Goal: Communication & Community: Share content

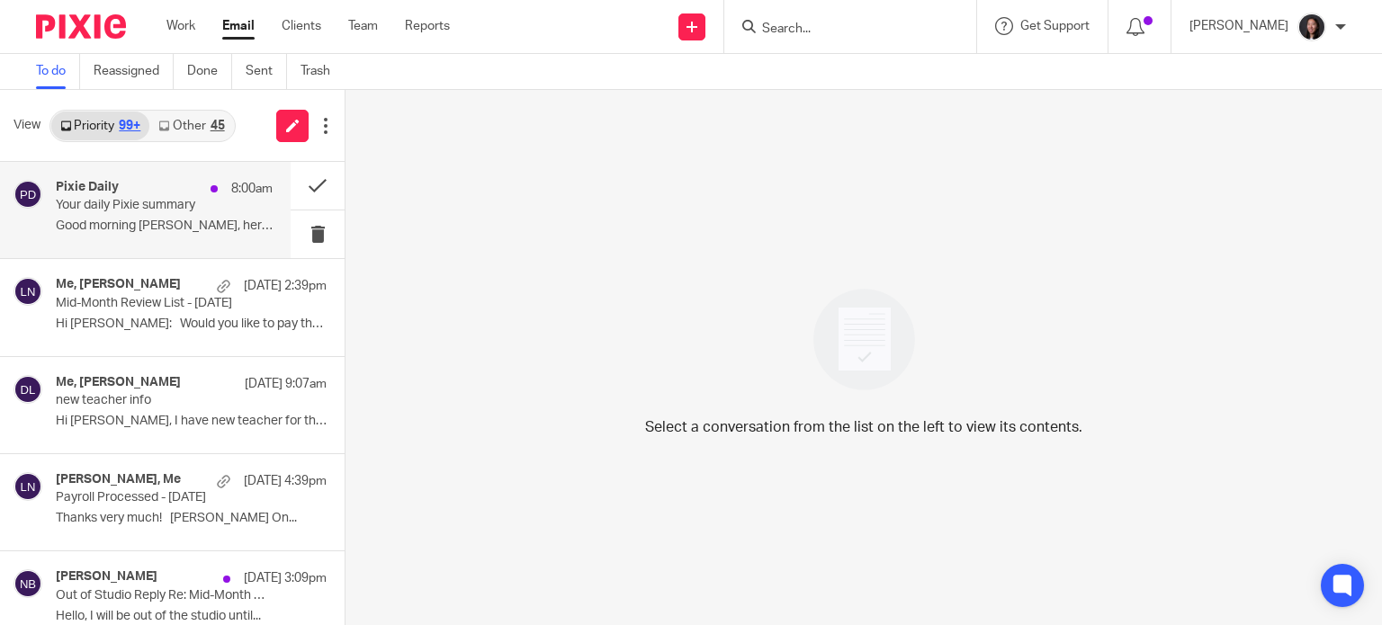
click at [158, 202] on p "Your daily Pixie summary" at bounding box center [143, 205] width 174 height 15
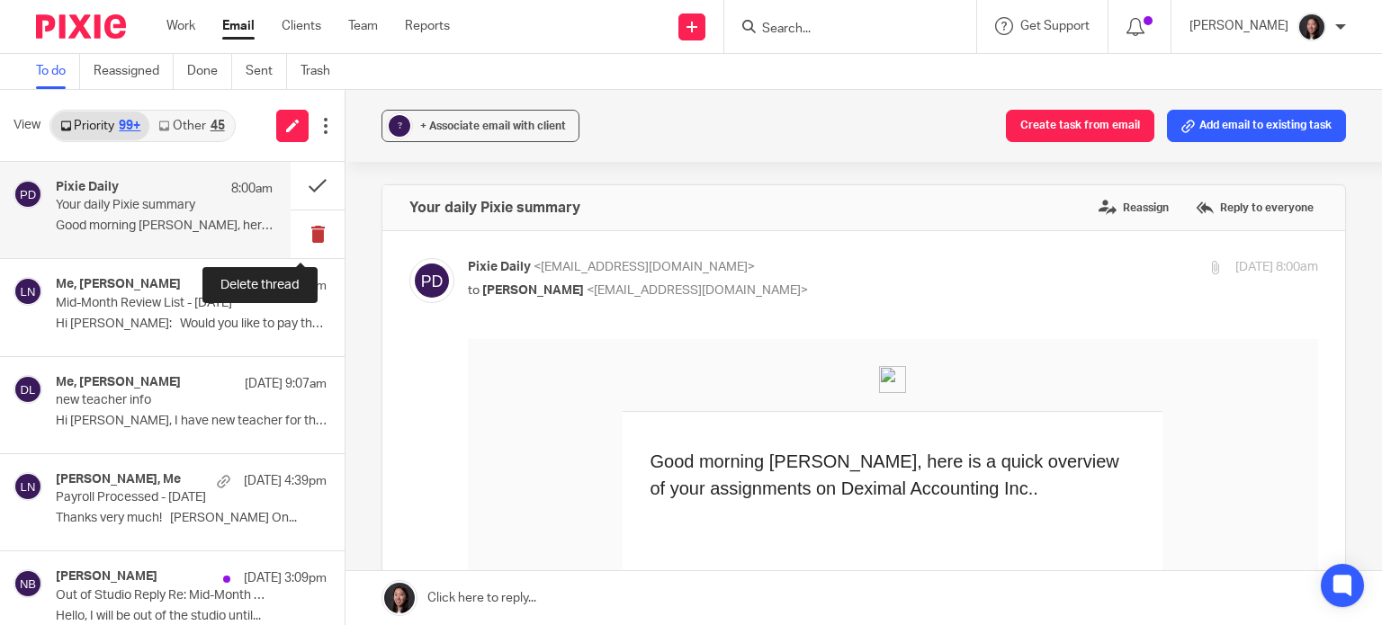
click at [293, 238] on button at bounding box center [318, 235] width 54 height 48
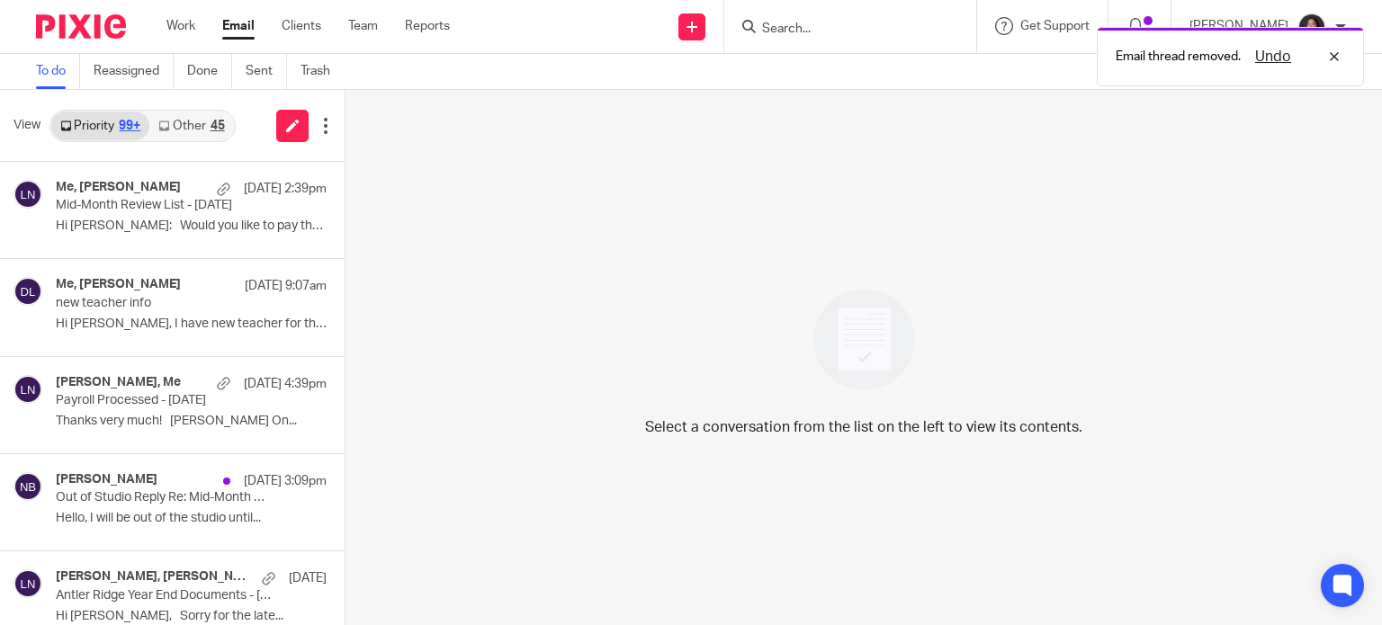
click at [197, 112] on link "Other 45" at bounding box center [191, 126] width 84 height 29
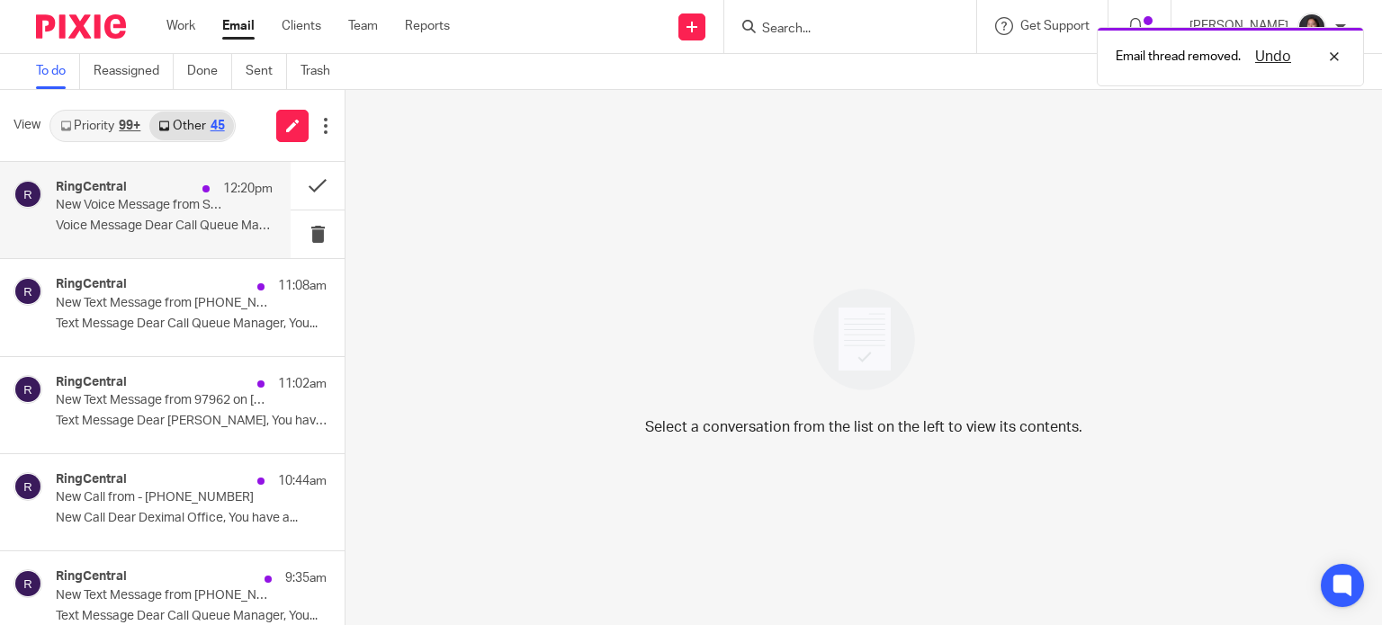
click at [173, 186] on div "RingCentral 12:20pm" at bounding box center [164, 189] width 217 height 18
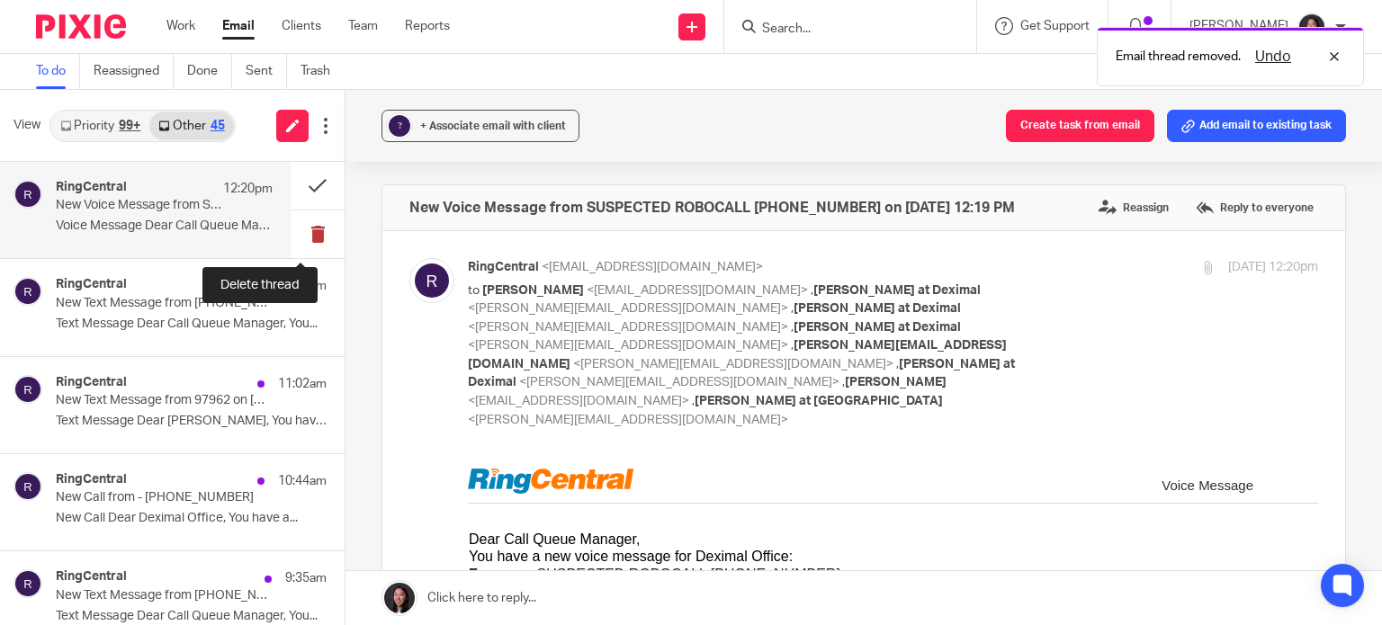
click at [306, 232] on button at bounding box center [318, 235] width 54 height 48
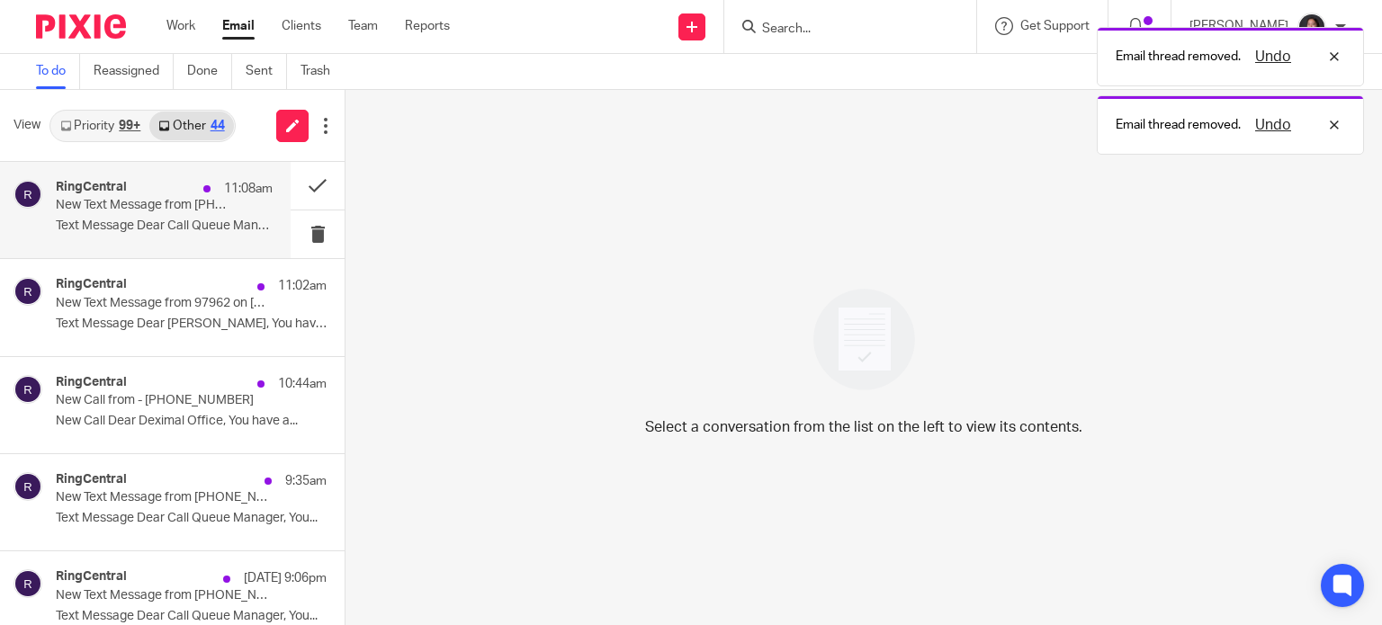
click at [155, 226] on p "Text Message Dear Call Queue Manager, You..." at bounding box center [164, 226] width 217 height 15
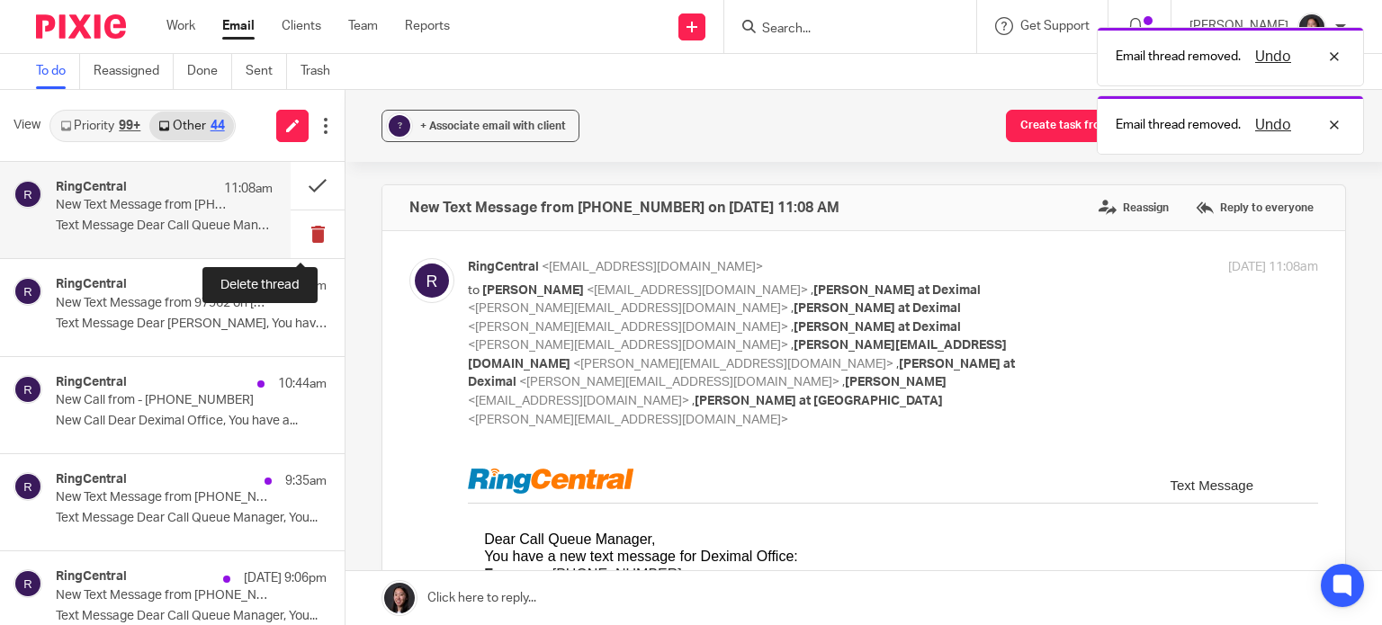
click at [298, 226] on button at bounding box center [318, 235] width 54 height 48
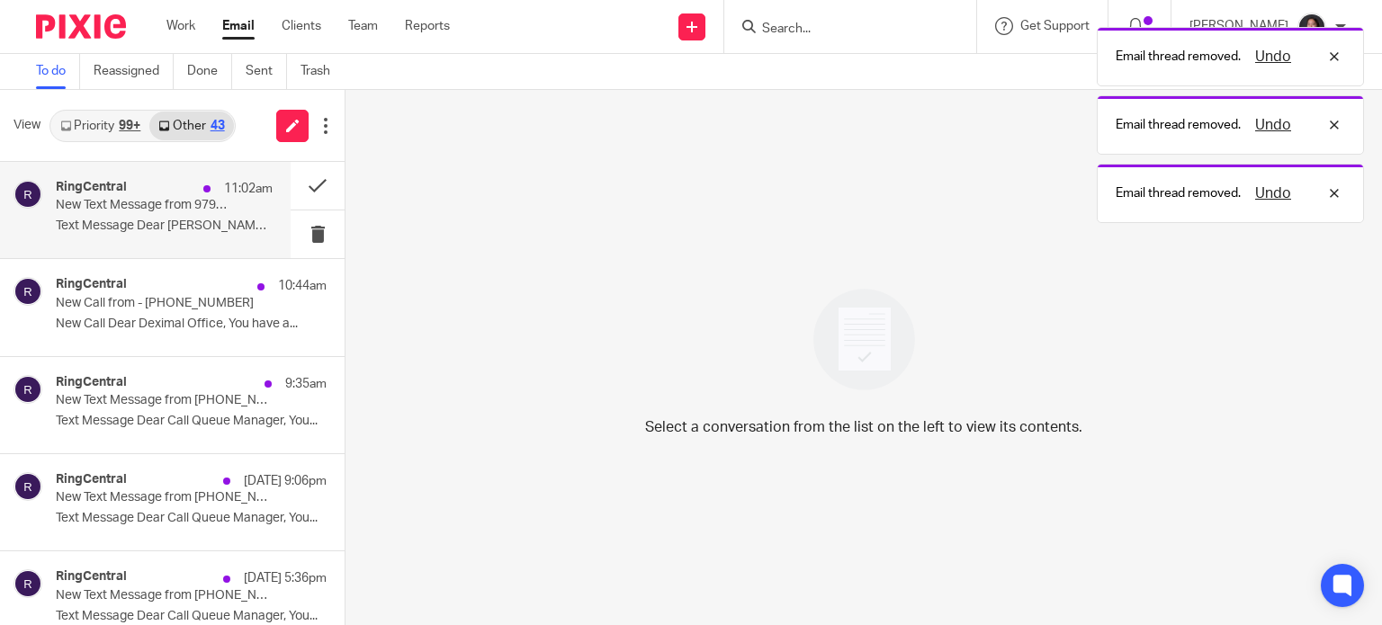
click at [139, 212] on p "New Text Message from 97962 on 08/22/2025 11:02 AM" at bounding box center [143, 205] width 174 height 15
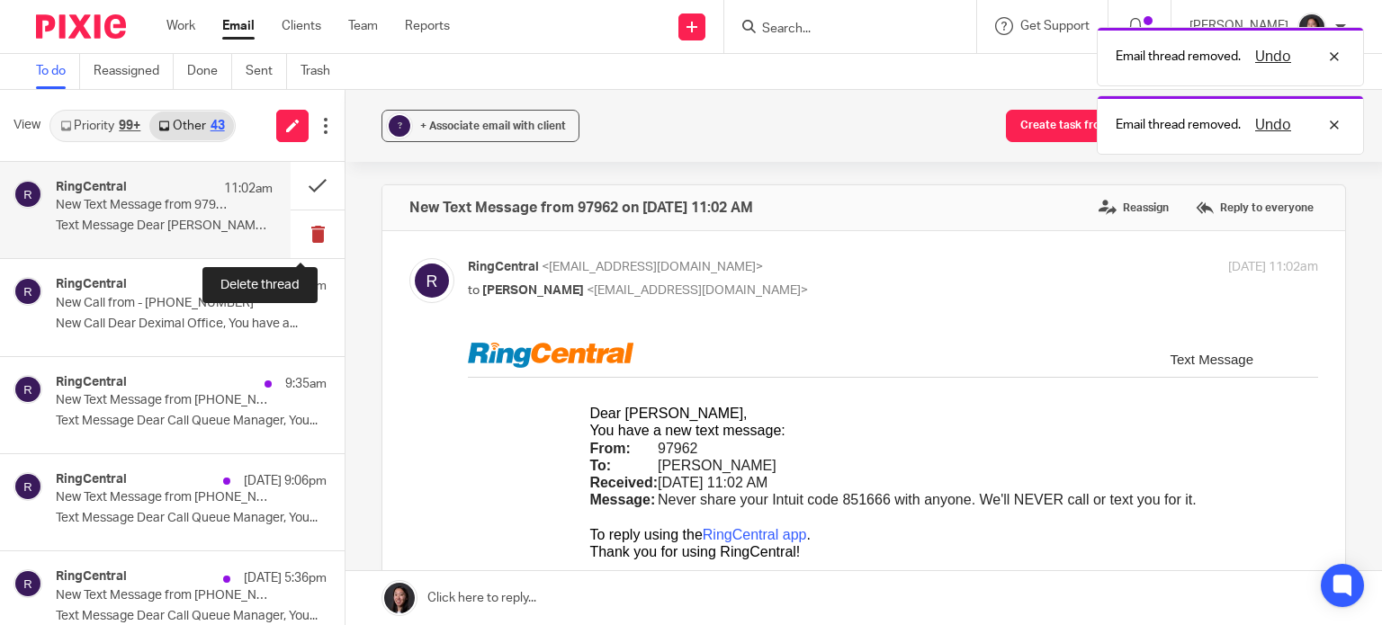
click at [306, 230] on button at bounding box center [318, 235] width 54 height 48
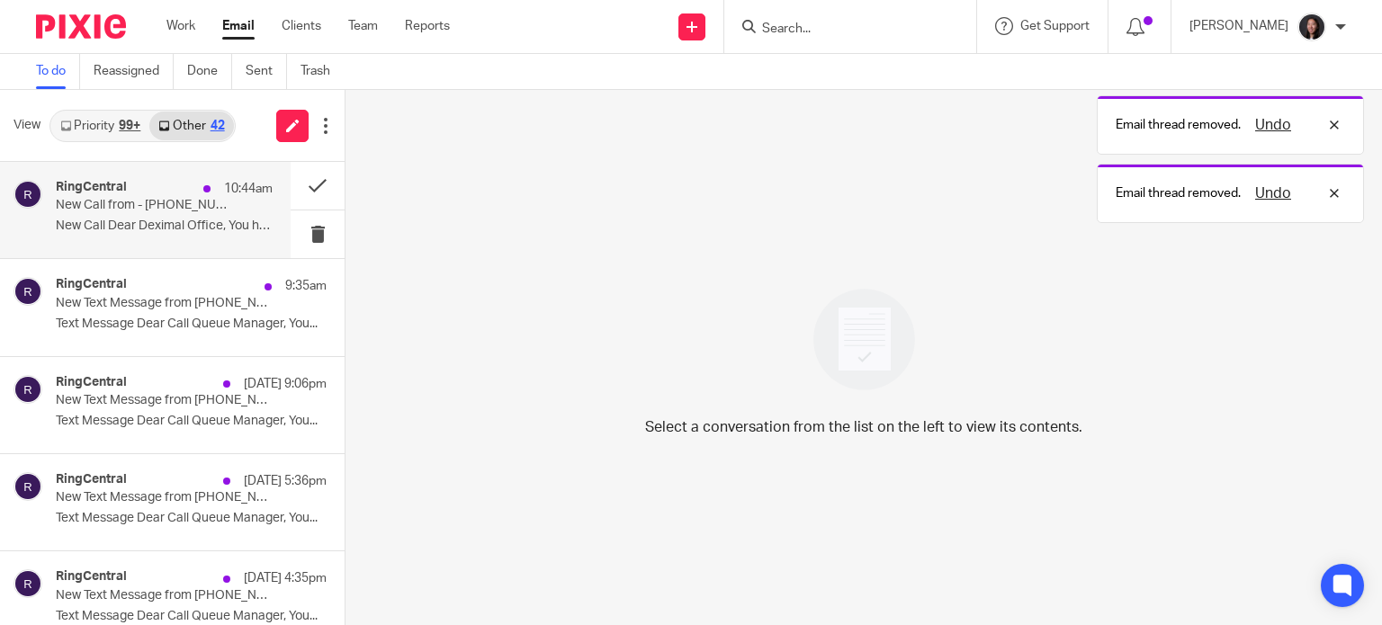
click at [194, 211] on p "New Call from - (877) 548-6016" at bounding box center [143, 205] width 174 height 15
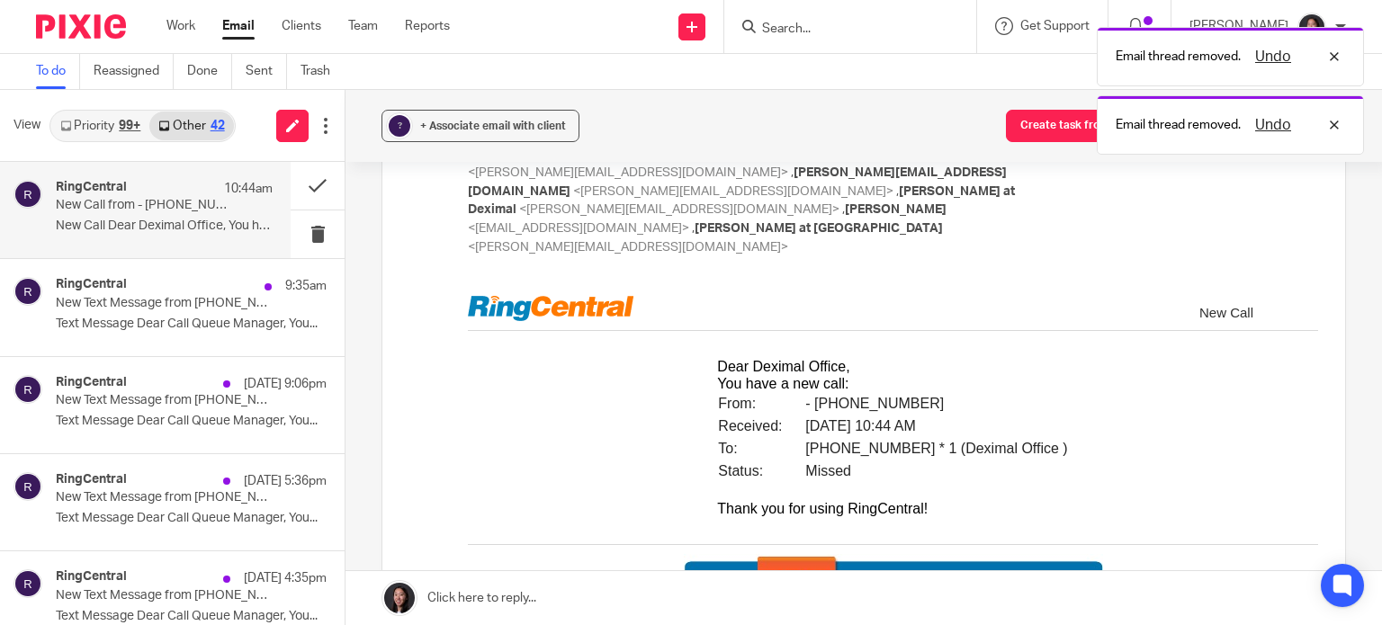
scroll to position [210, 0]
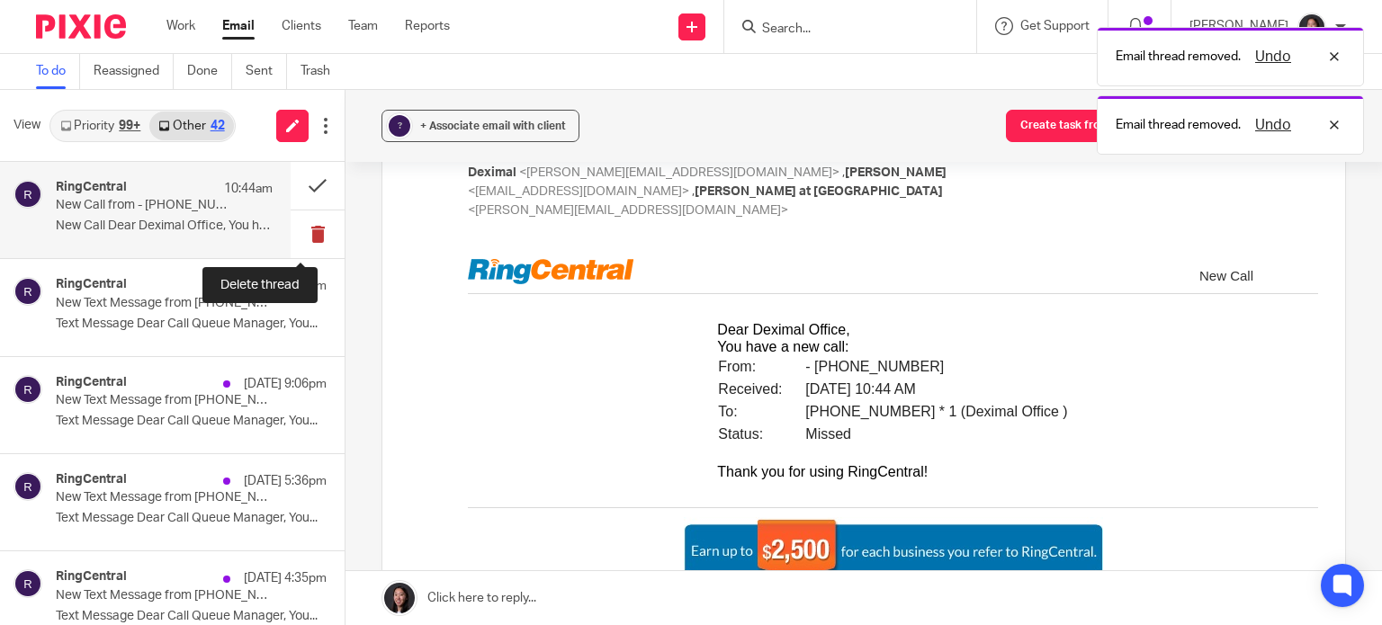
click at [301, 232] on button at bounding box center [318, 235] width 54 height 48
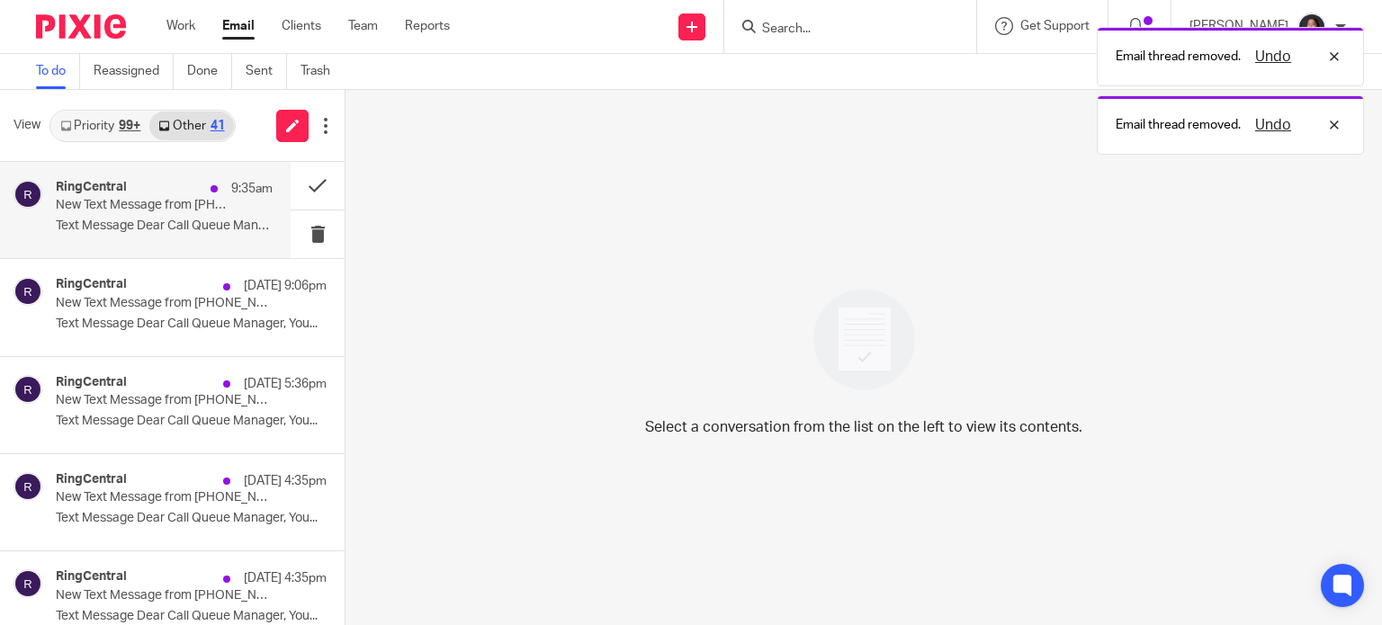
click at [190, 213] on div "RingCentral 9:35am New Text Message from (437) 564-0800 on 08/22/2025 9:35 AM T…" at bounding box center [164, 210] width 217 height 60
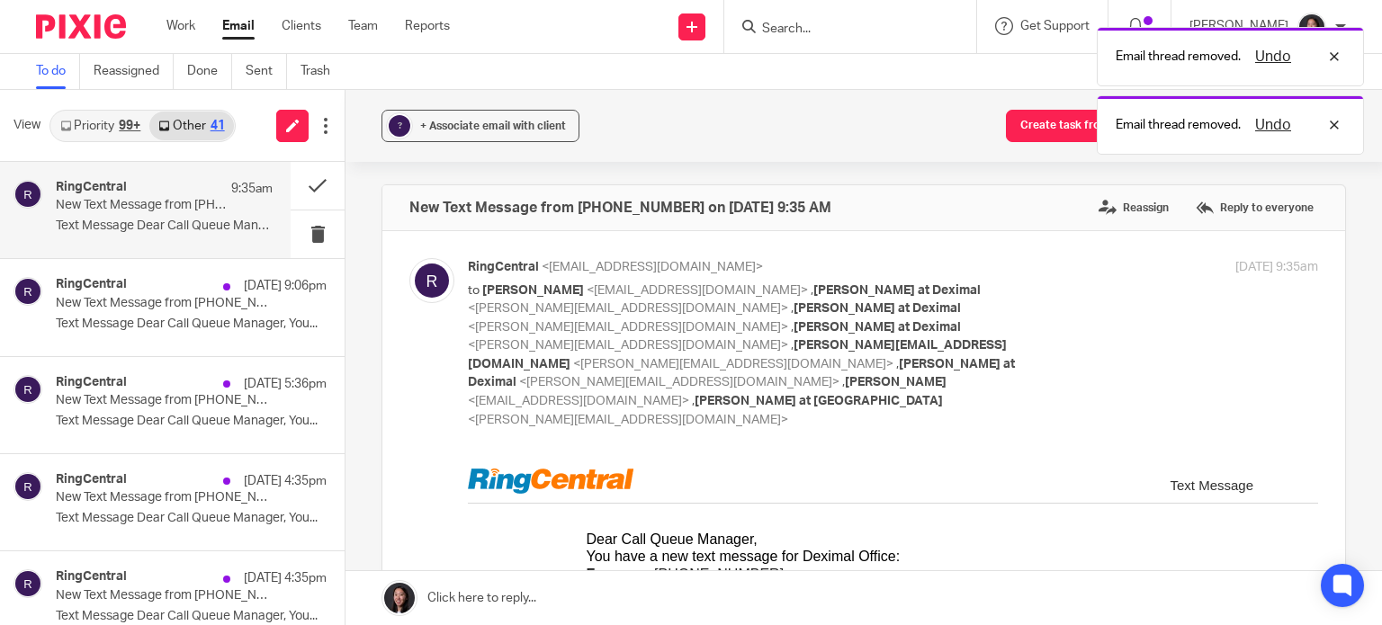
scroll to position [0, 0]
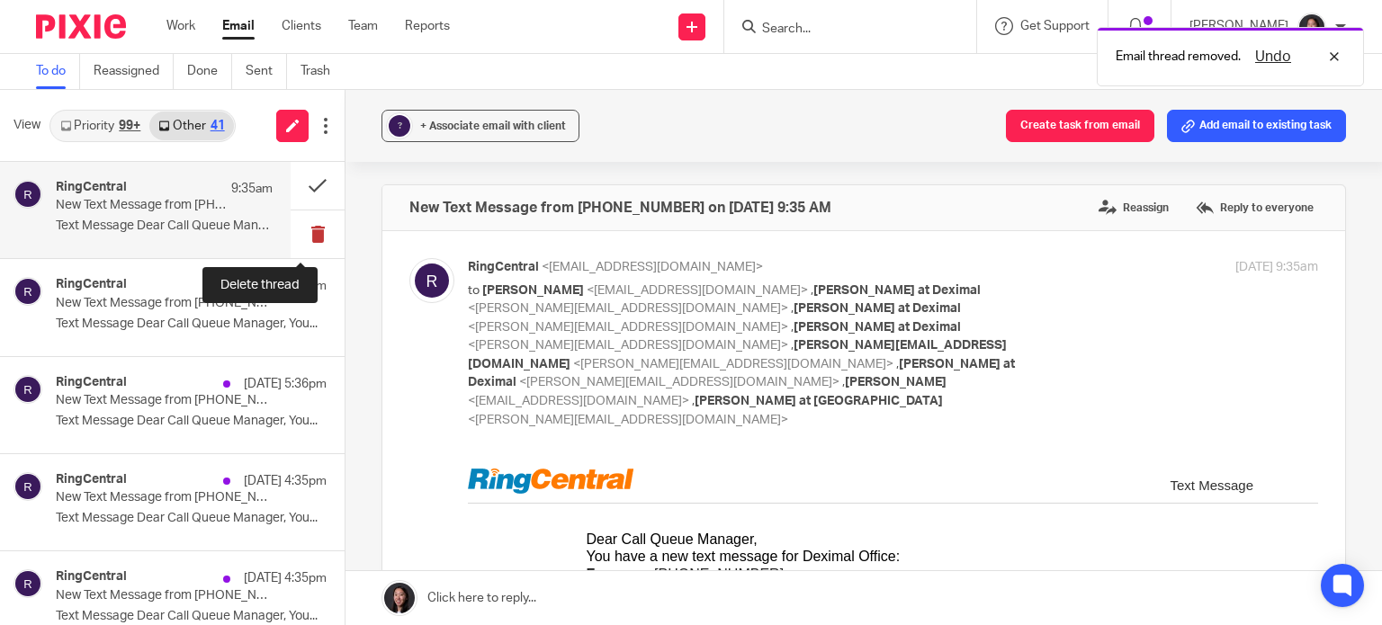
click at [291, 226] on button at bounding box center [318, 235] width 54 height 48
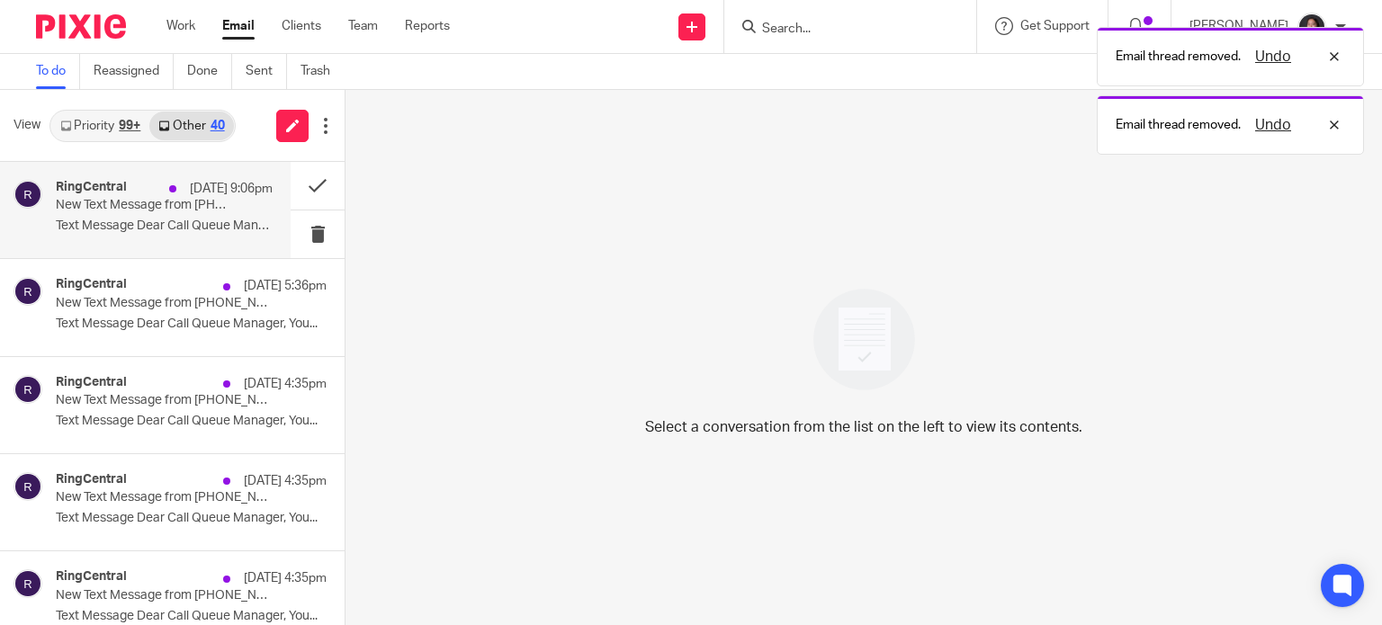
click at [112, 195] on div "RingCentral Aug 21 9:06pm" at bounding box center [164, 189] width 217 height 18
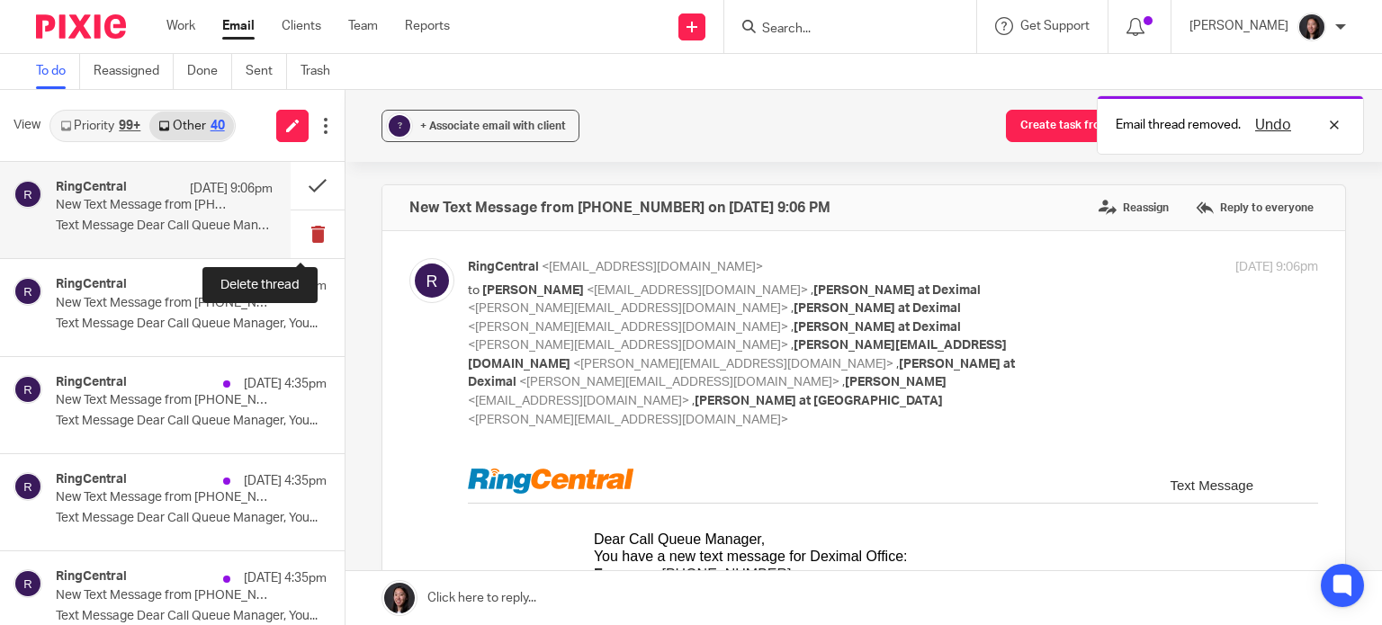
click at [303, 235] on button at bounding box center [318, 235] width 54 height 48
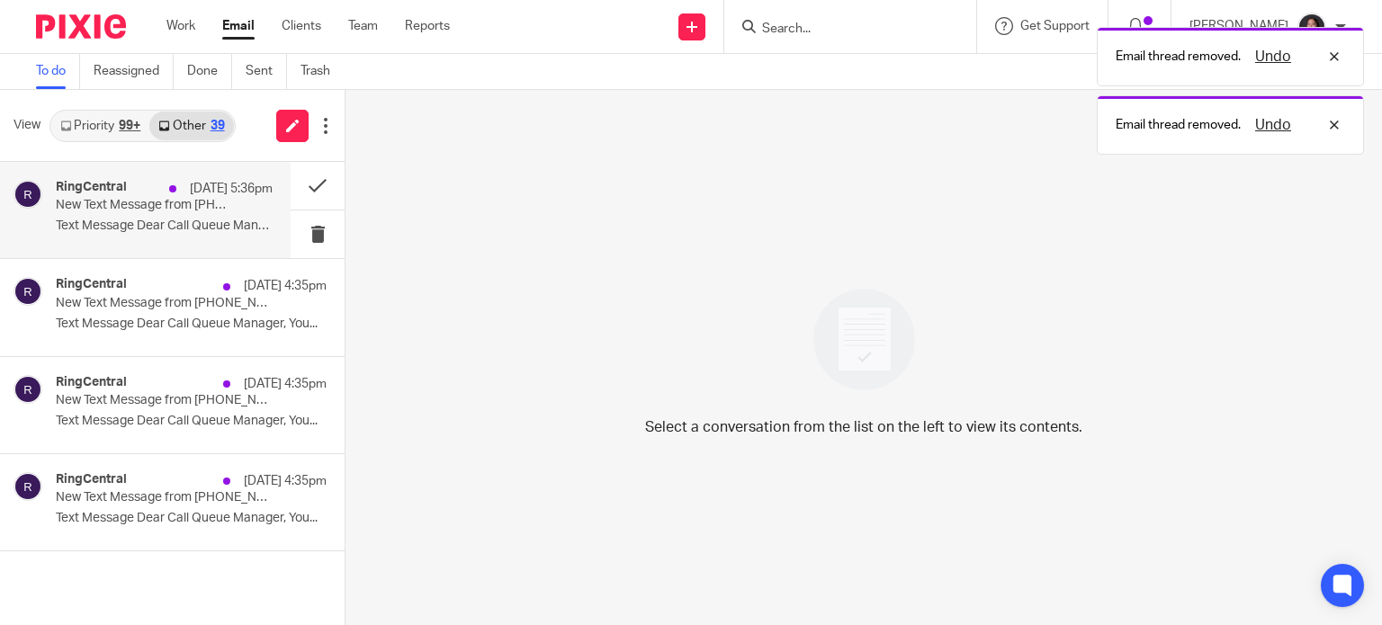
click at [204, 214] on div "RingCentral Aug 21 5:36pm New Text Message from (437) 564-0800 on 08/21/2025 5:…" at bounding box center [164, 210] width 217 height 60
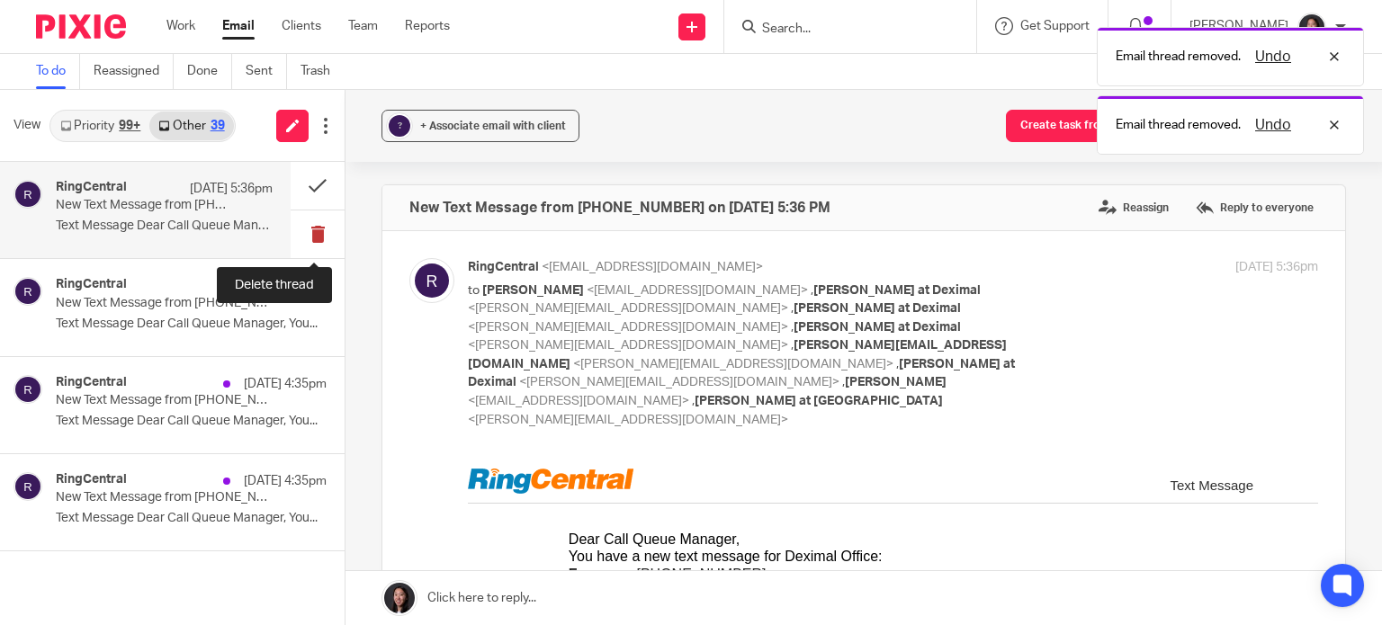
click at [304, 220] on button at bounding box center [318, 235] width 54 height 48
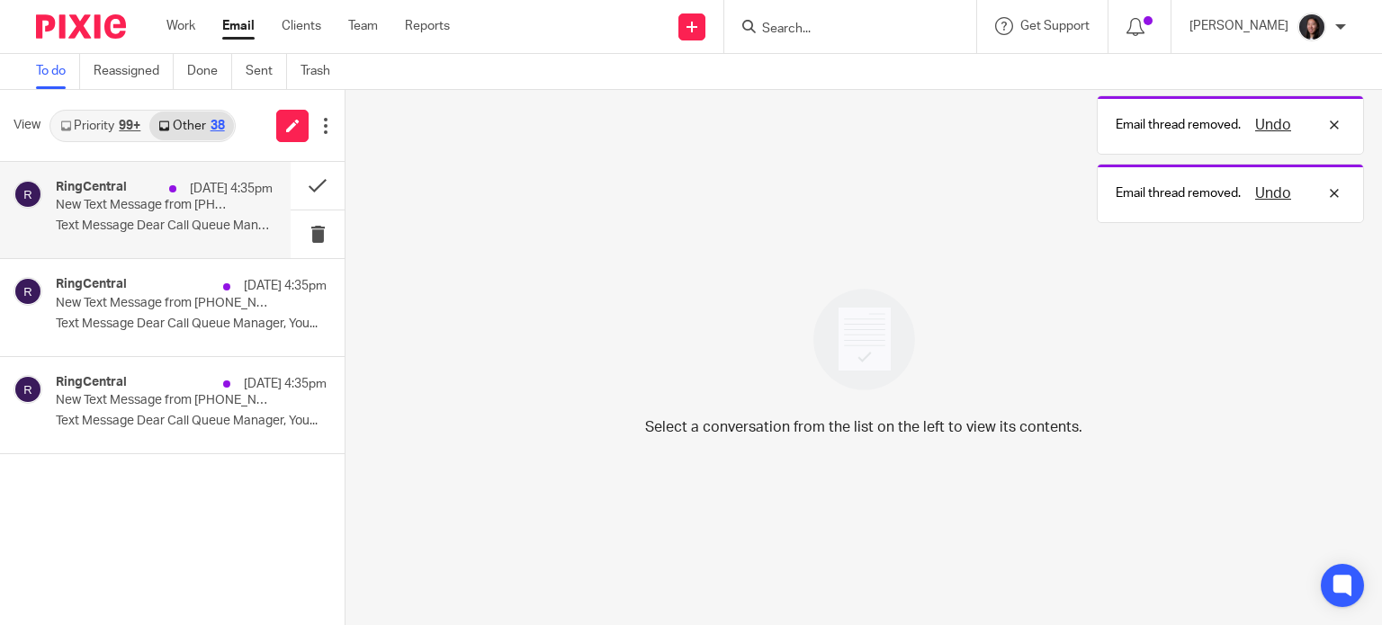
click at [197, 211] on p "New Text Message from (437) 564-0800 on 08/21/2025 4:34 PM" at bounding box center [143, 205] width 174 height 15
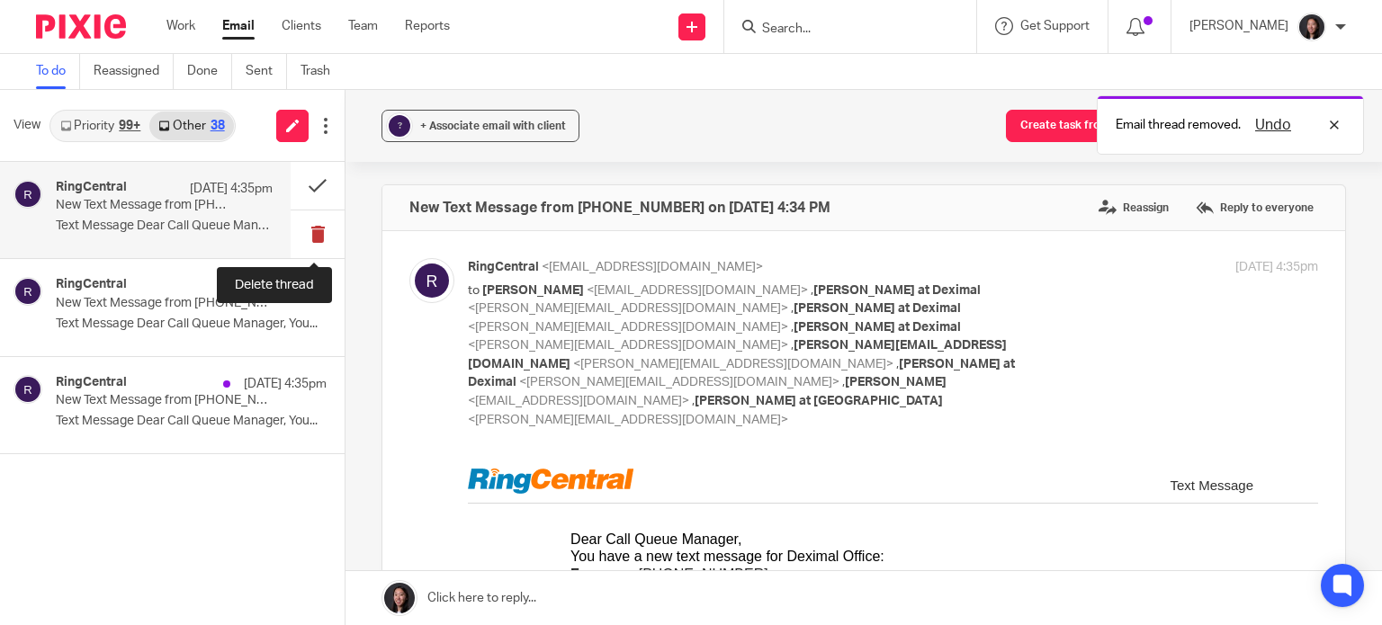
click at [310, 237] on button at bounding box center [318, 235] width 54 height 48
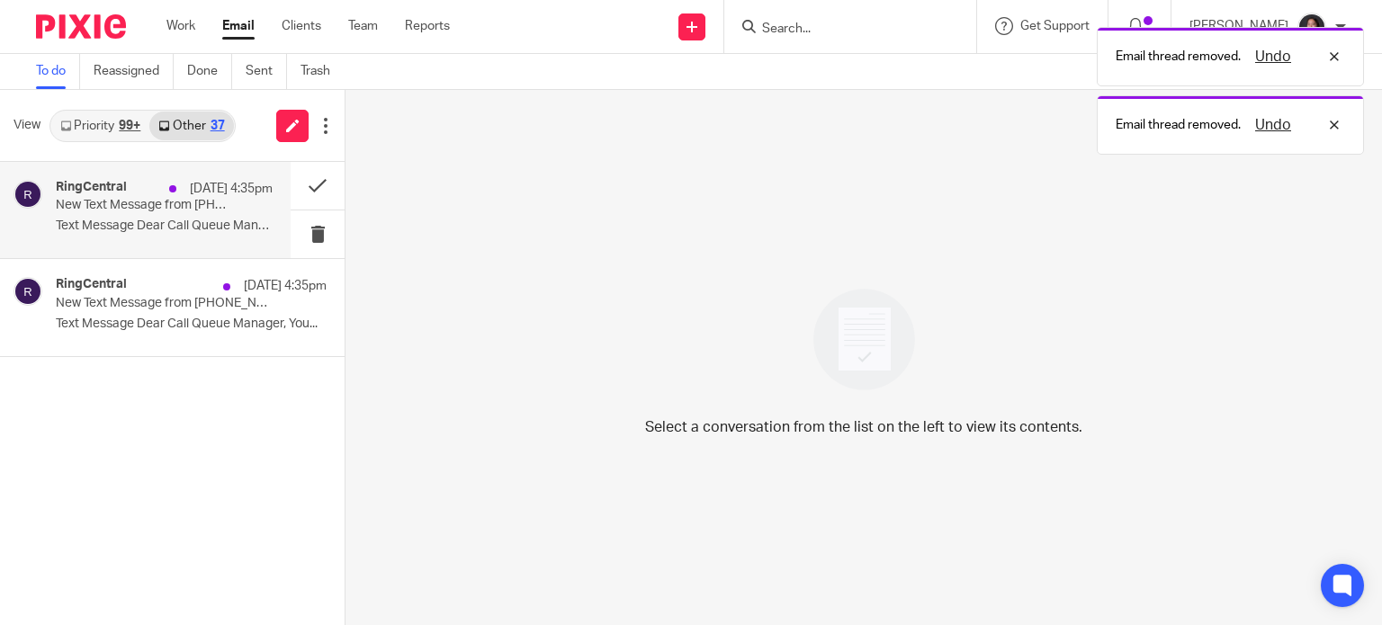
click at [146, 214] on div "RingCentral Aug 21 4:35pm New Text Message from (437) 564-0800 on 08/21/2025 4:…" at bounding box center [164, 210] width 217 height 60
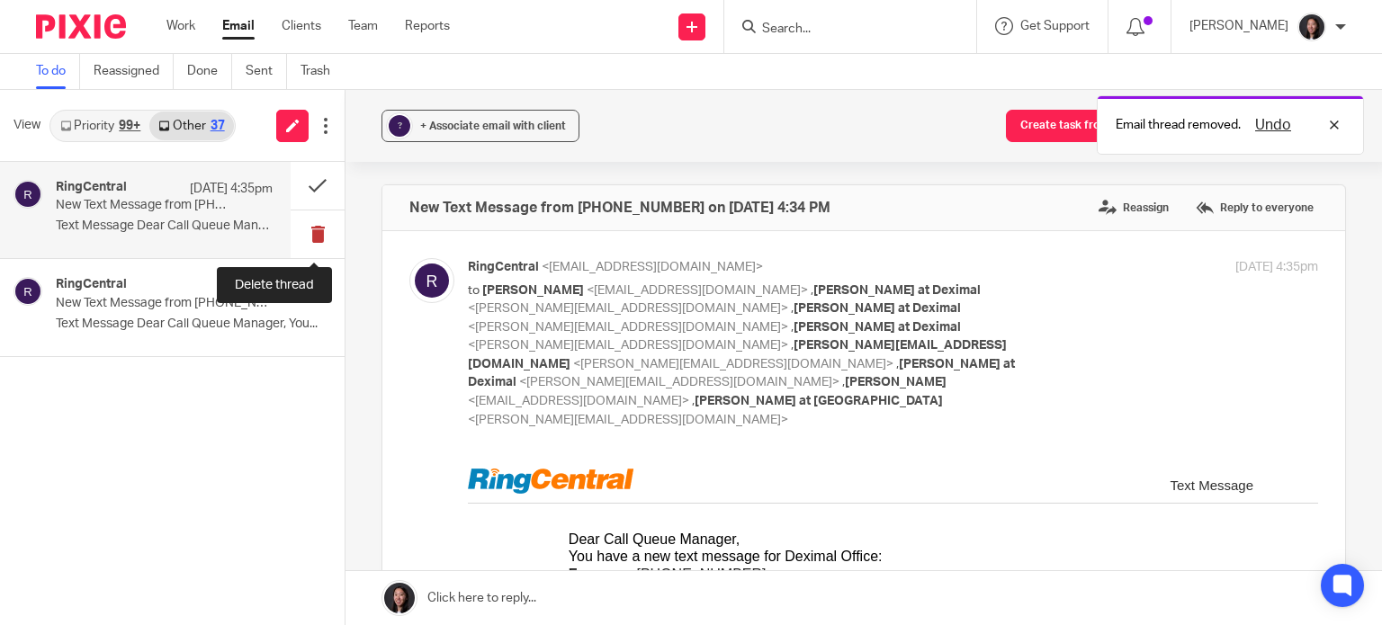
click at [299, 226] on button at bounding box center [318, 235] width 54 height 48
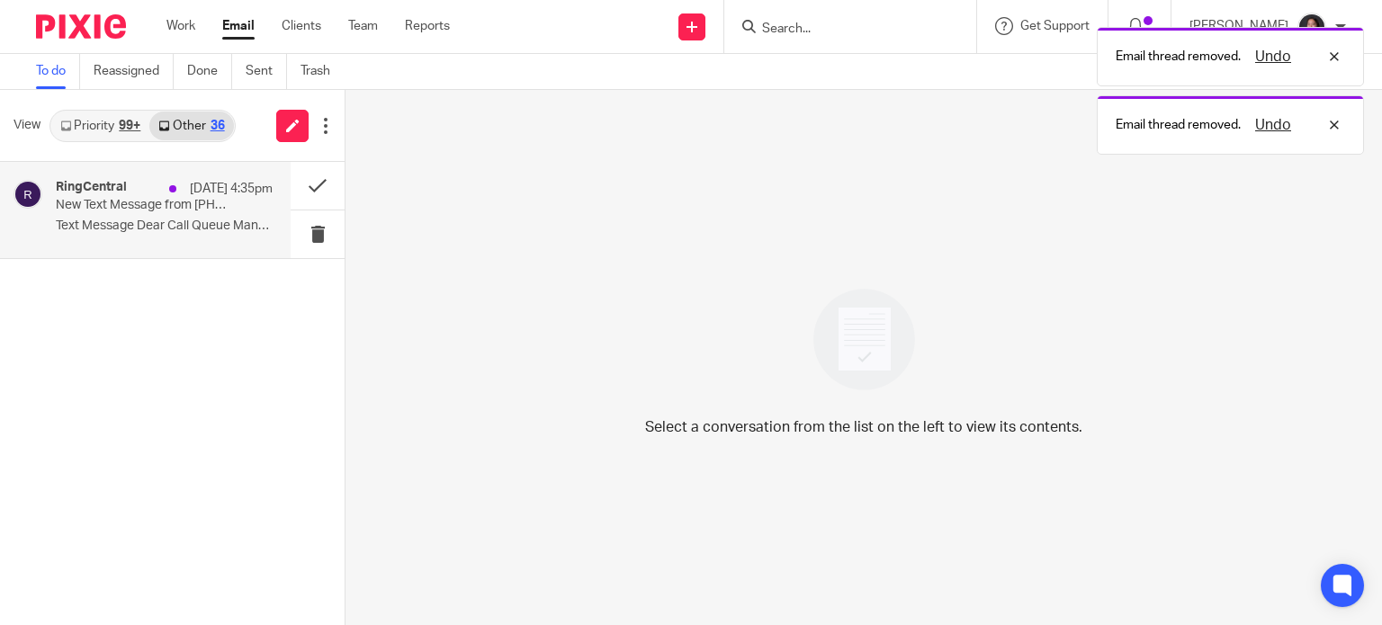
click at [130, 226] on p "Text Message Dear Call Queue Manager, You..." at bounding box center [164, 226] width 217 height 15
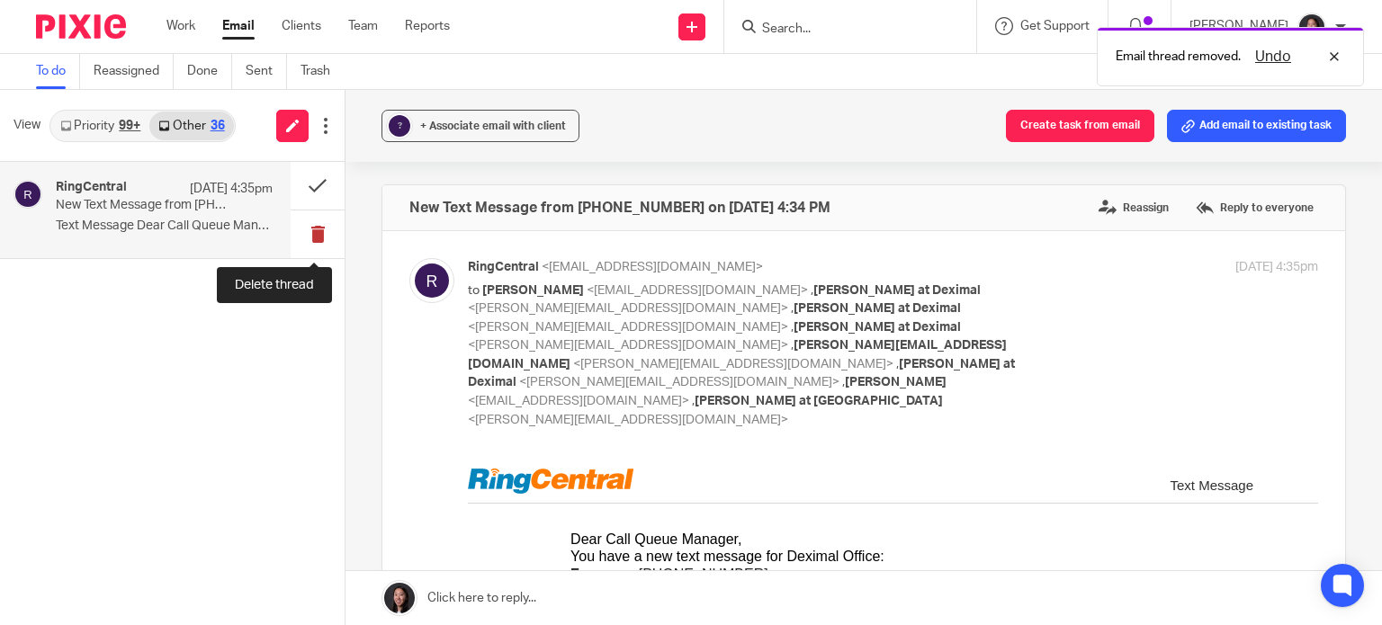
click at [302, 238] on button at bounding box center [318, 235] width 54 height 48
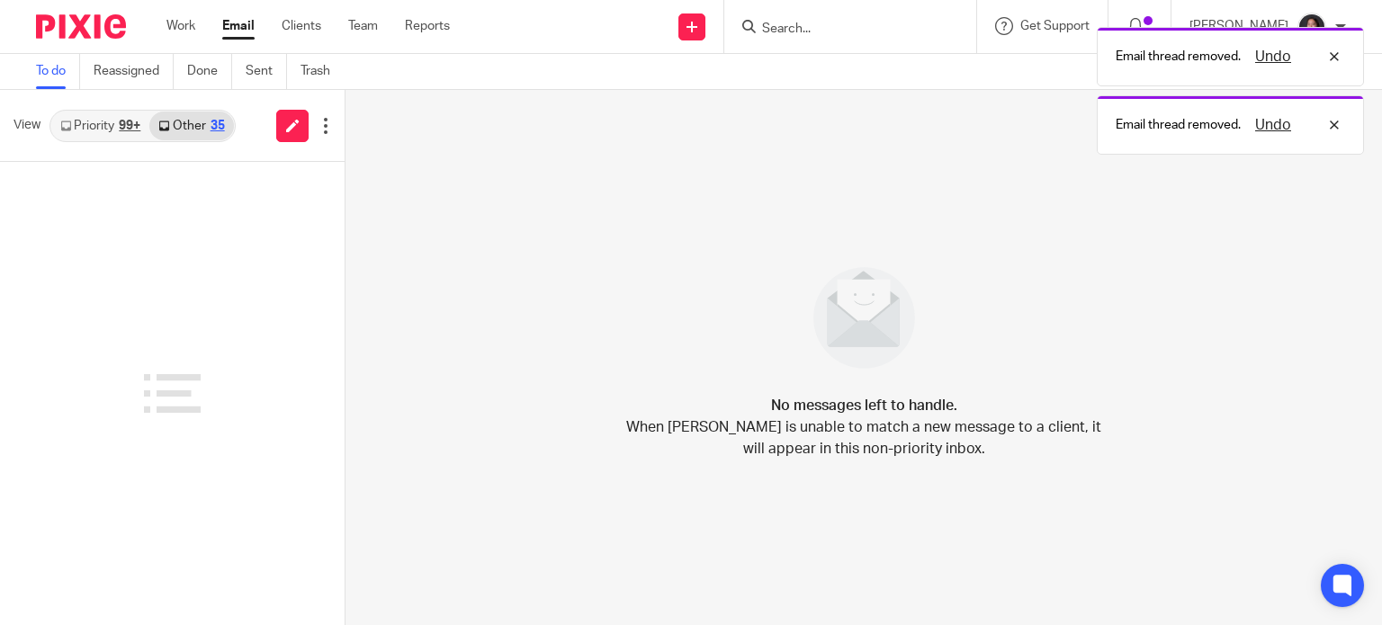
click at [112, 128] on link "Priority 99+" at bounding box center [100, 126] width 98 height 29
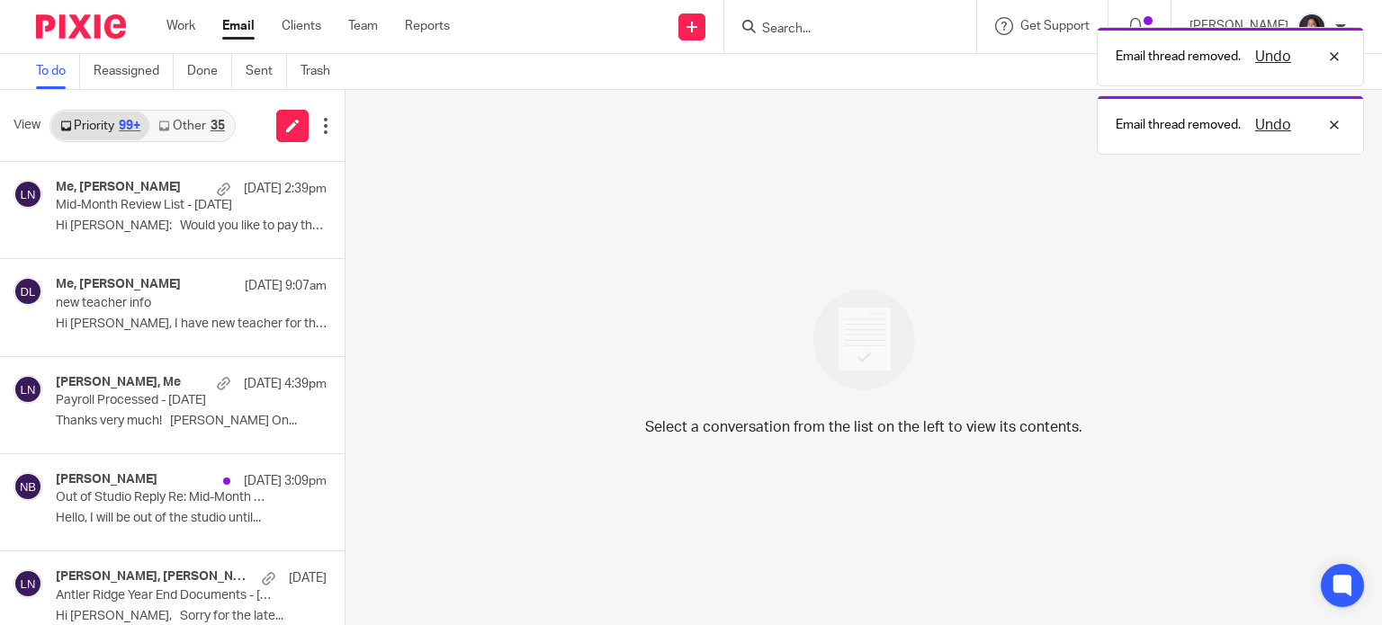
click at [184, 116] on link "Other 35" at bounding box center [191, 126] width 84 height 29
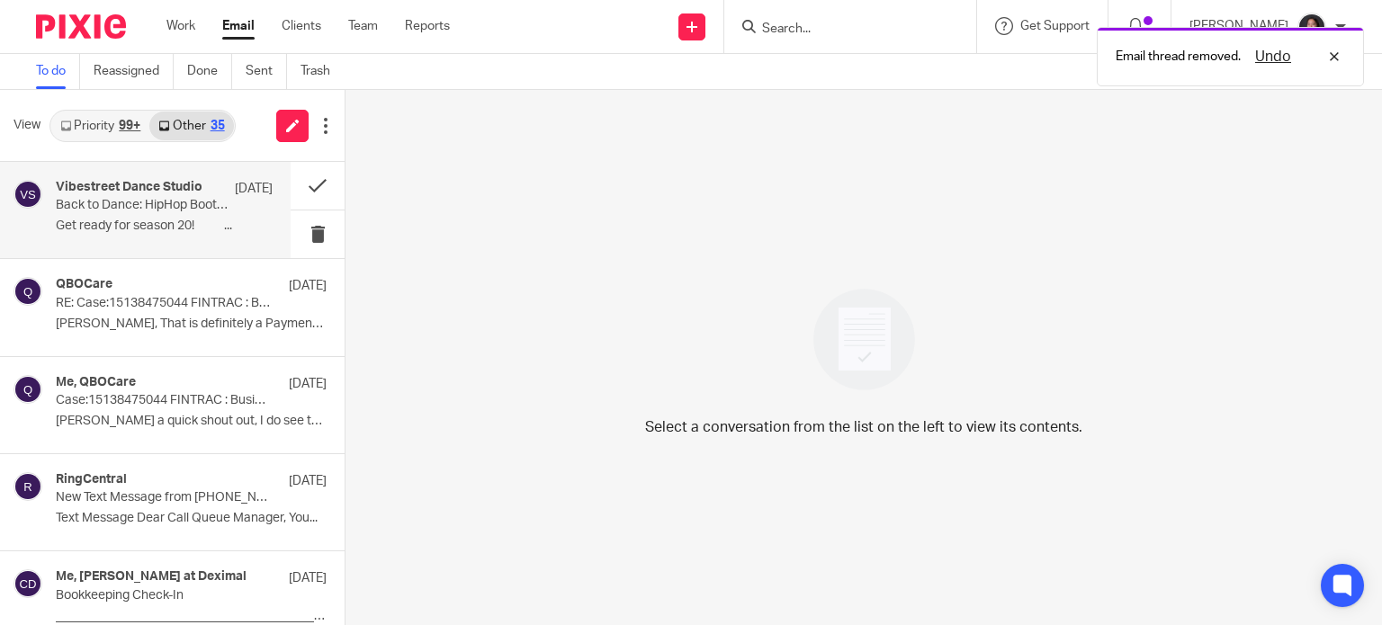
click at [147, 200] on p "Back to Dance: HipHop Bootcamp!" at bounding box center [143, 205] width 174 height 15
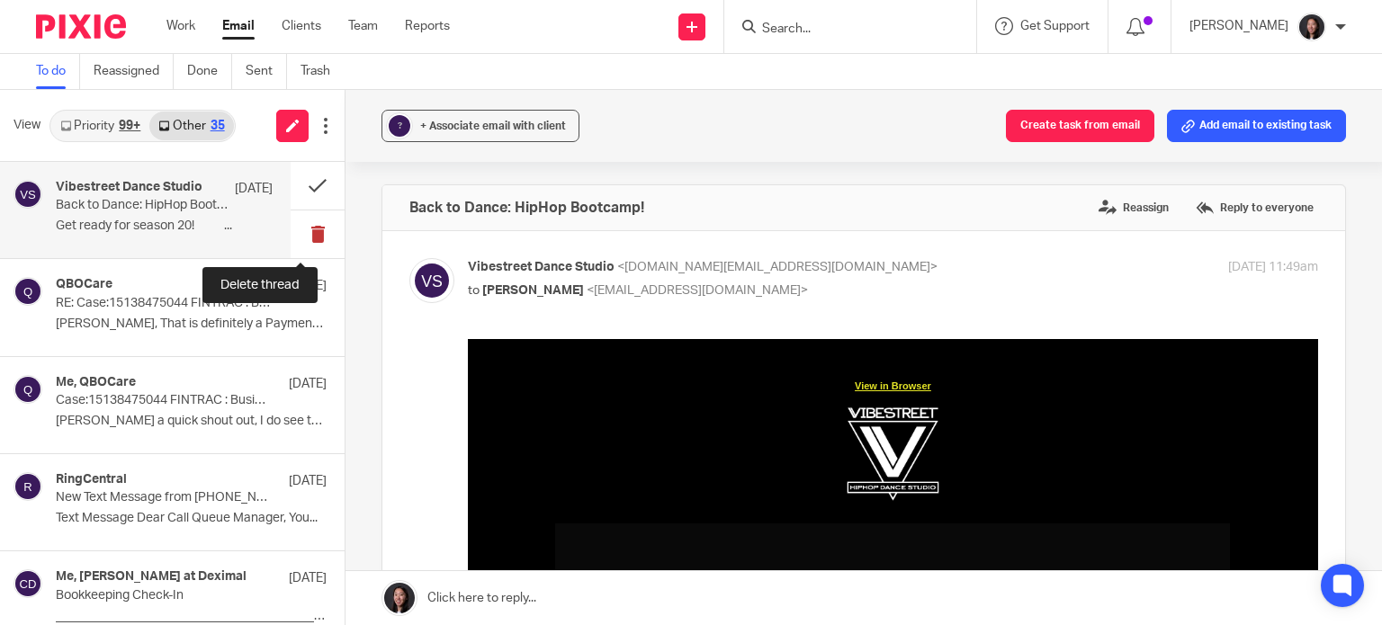
click at [301, 244] on button at bounding box center [318, 235] width 54 height 48
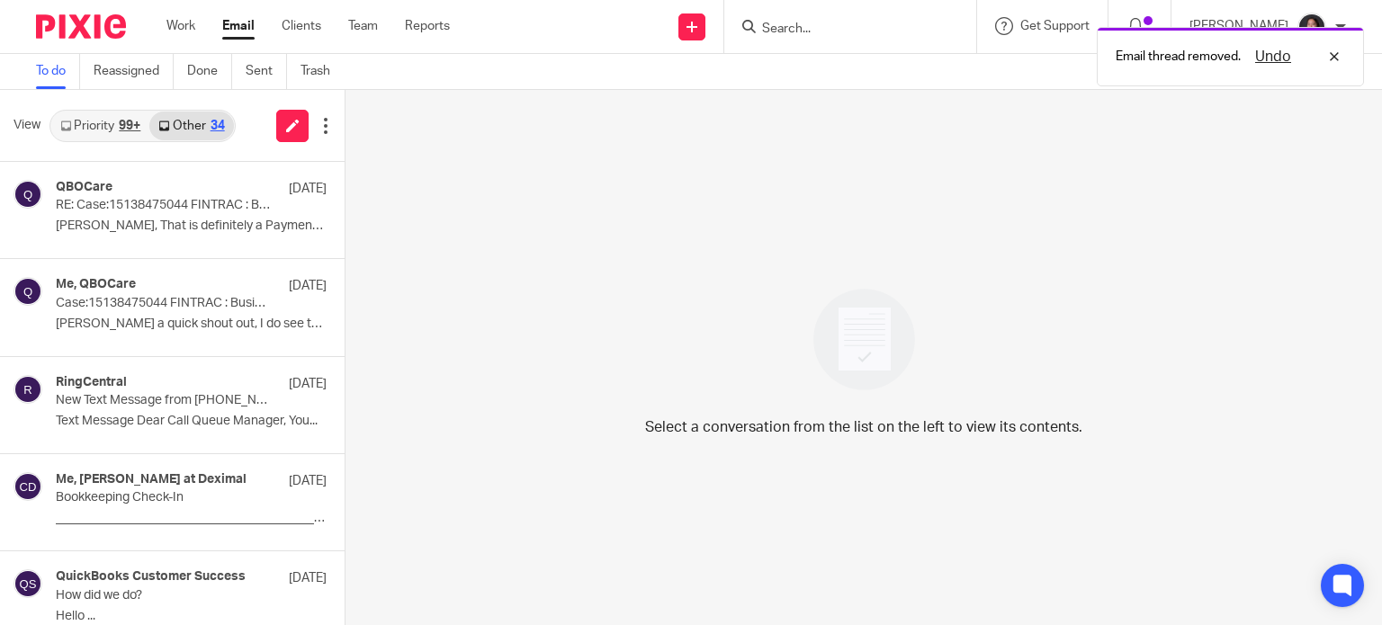
click at [103, 119] on link "Priority 99+" at bounding box center [100, 126] width 98 height 29
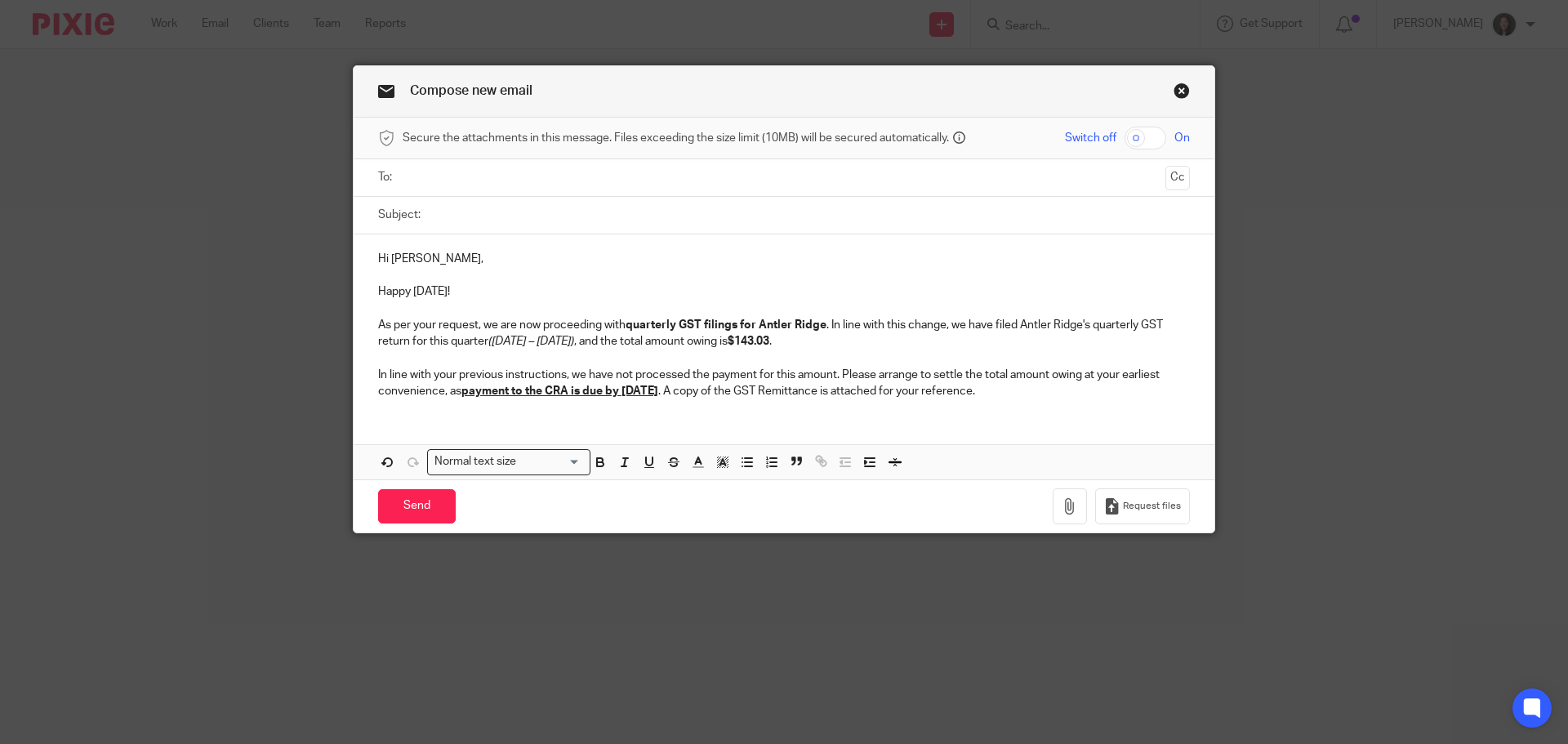
click at [427, 279] on p at bounding box center [784, 275] width 811 height 16
drag, startPoint x: 364, startPoint y: 325, endPoint x: 436, endPoint y: 328, distance: 72.1
click at [436, 328] on div "Hi [PERSON_NAME], Happy [DATE]! As per your request, we are now proceeding with…" at bounding box center [784, 322] width 860 height 177
click at [354, 318] on div "Hi [PERSON_NAME], Happy [DATE]! As per your request, we are now proceeding with…" at bounding box center [784, 322] width 860 height 177
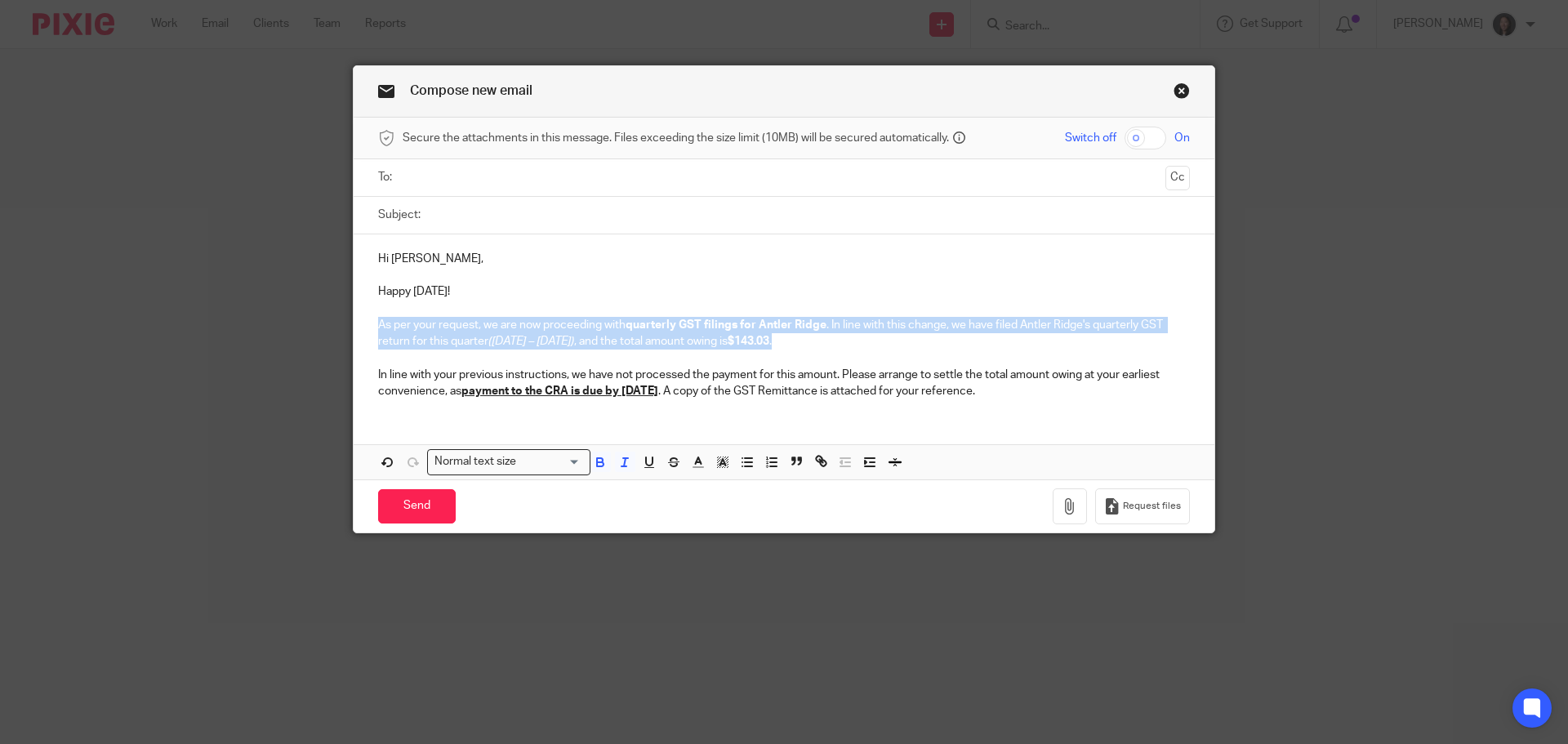
drag, startPoint x: 355, startPoint y: 321, endPoint x: 863, endPoint y: 342, distance: 508.4
click at [863, 342] on div "Hi [PERSON_NAME], Happy [DATE]! As per your request, we are now proceeding with…" at bounding box center [784, 322] width 860 height 177
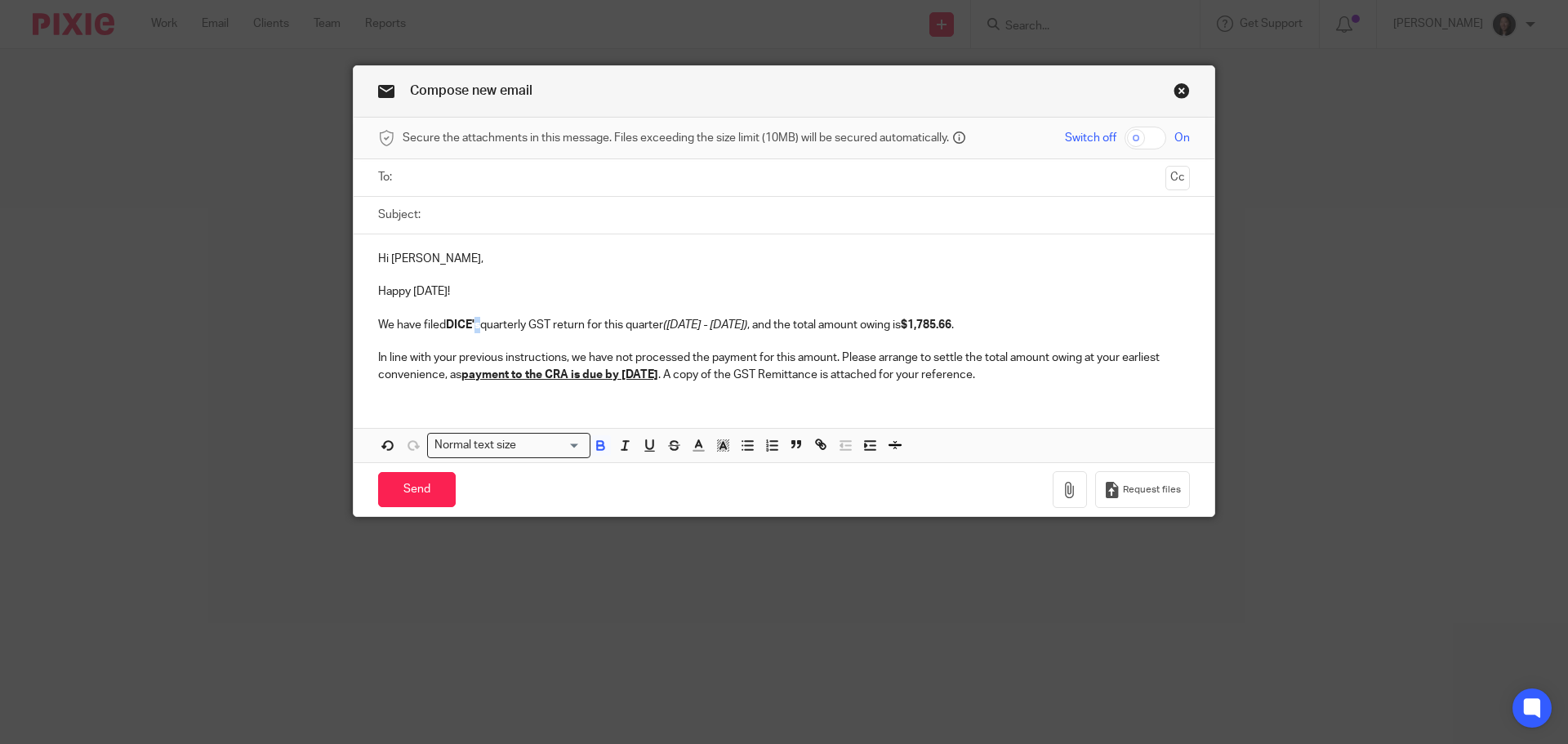
click at [475, 324] on strong "DICE's" at bounding box center [463, 325] width 34 height 12
click at [473, 328] on strong "DICE's" at bounding box center [463, 325] width 34 height 12
click at [731, 321] on em "([DATE] - [DATE])" at bounding box center [747, 325] width 84 height 12
drag, startPoint x: 1004, startPoint y: 322, endPoint x: 1016, endPoint y: 322, distance: 12.0
click at [1006, 323] on p "We have filed Antler Ridge's quarterly GST return for this quarter ([DATE] - [D…" at bounding box center [784, 325] width 811 height 16
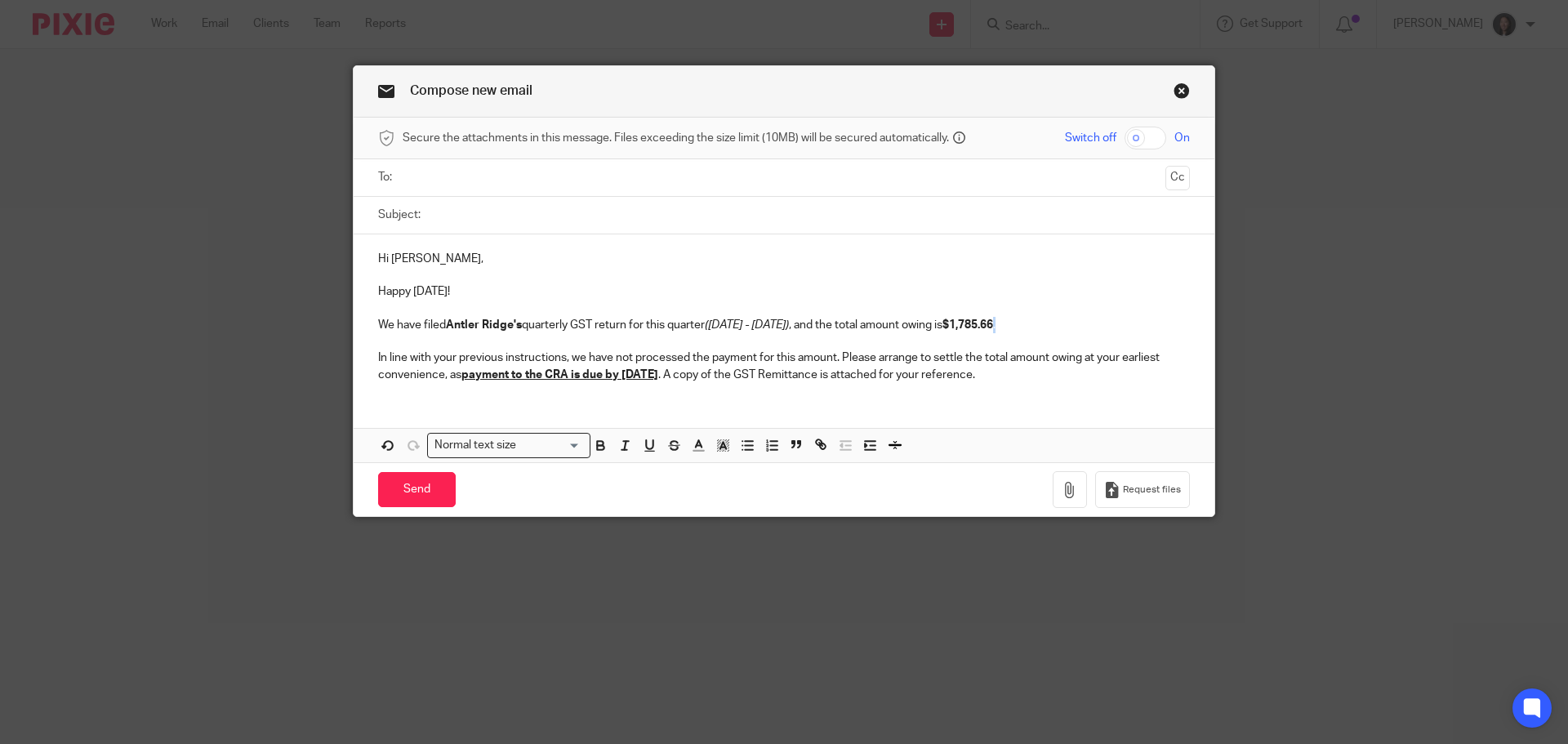
click at [993, 321] on strong "$1,785.66" at bounding box center [967, 325] width 51 height 12
click at [1023, 315] on p at bounding box center [784, 308] width 811 height 16
click at [1014, 322] on p "We have filed Antler Ridge's quarterly GST return for this quarter ([DATE] - [D…" at bounding box center [784, 325] width 811 height 16
click at [638, 379] on u "payment to the CRA is due by [DATE]" at bounding box center [559, 375] width 197 height 12
drag, startPoint x: 458, startPoint y: 372, endPoint x: 706, endPoint y: 370, distance: 248.0
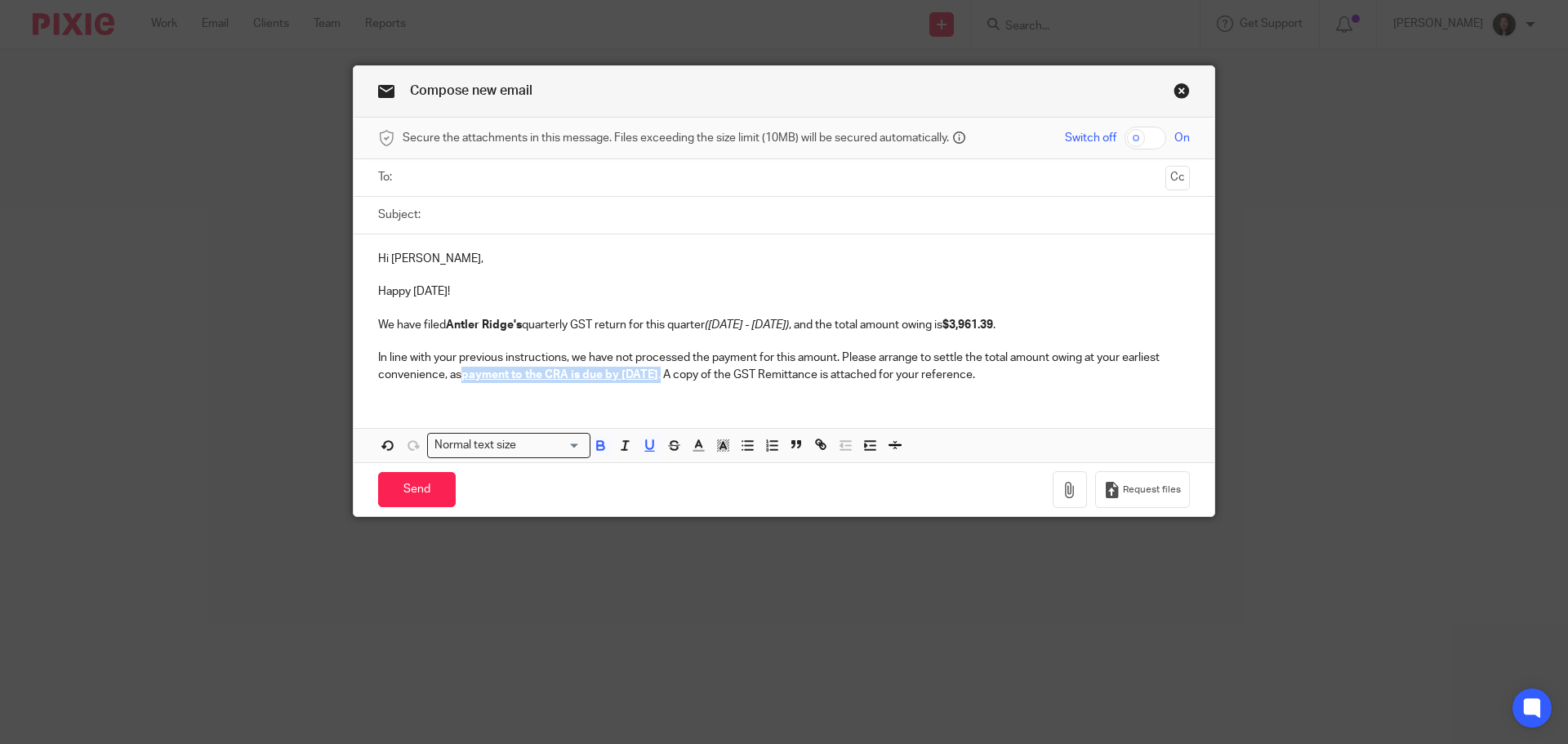
click at [706, 370] on p "In line with your previous instructions, we have not processed the payment for …" at bounding box center [784, 366] width 811 height 34
click at [715, 445] on icon "button" at bounding box center [722, 445] width 15 height 15
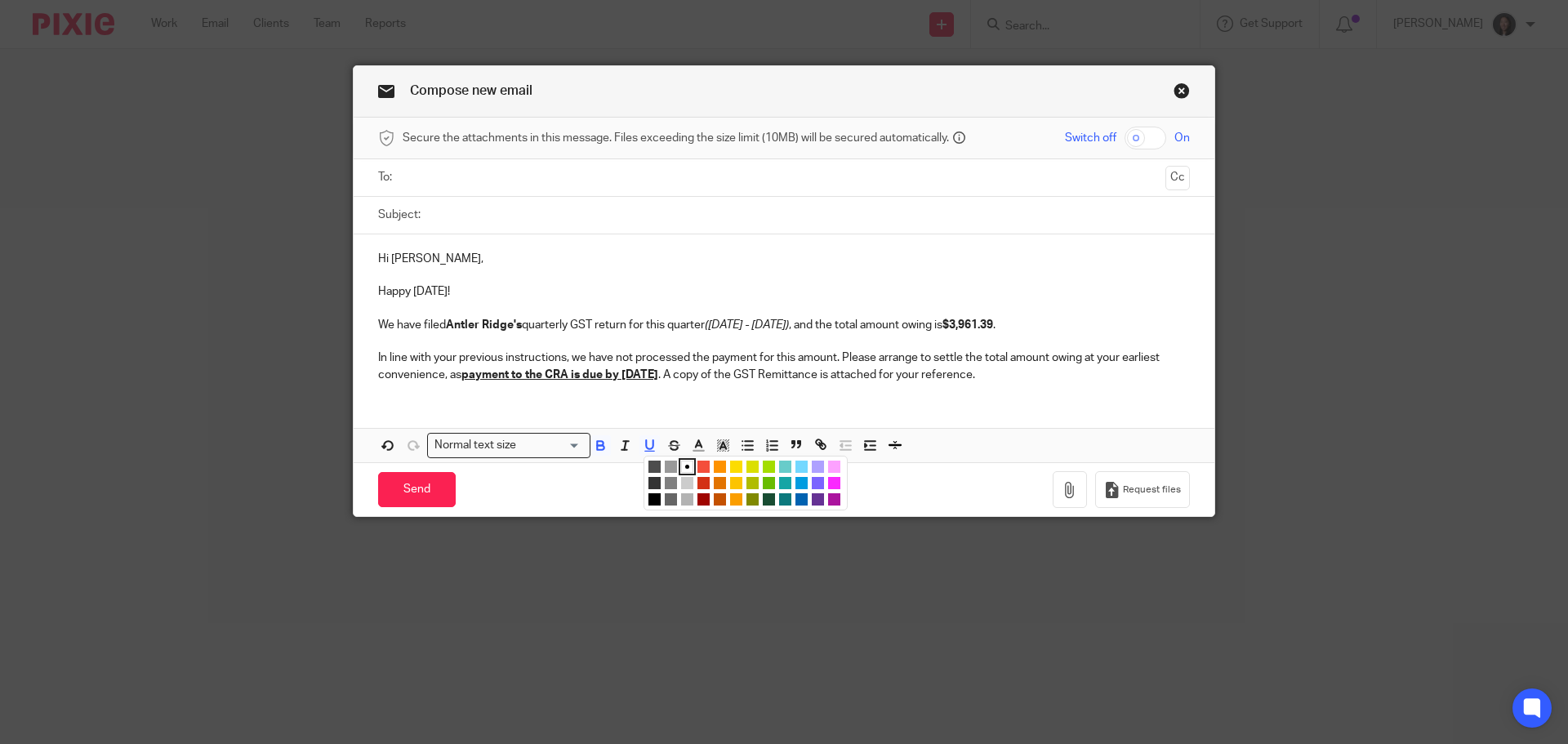
click at [720, 462] on ul "Compact color picker" at bounding box center [747, 485] width 199 height 49
drag, startPoint x: 459, startPoint y: 374, endPoint x: 761, endPoint y: 402, distance: 303.3
click at [704, 371] on p "In line with your previous instructions, we have not processed the payment for …" at bounding box center [784, 366] width 811 height 34
click at [715, 443] on icon "button" at bounding box center [722, 445] width 15 height 15
click at [732, 465] on li "color:#FCDC00" at bounding box center [735, 465] width 12 height 12
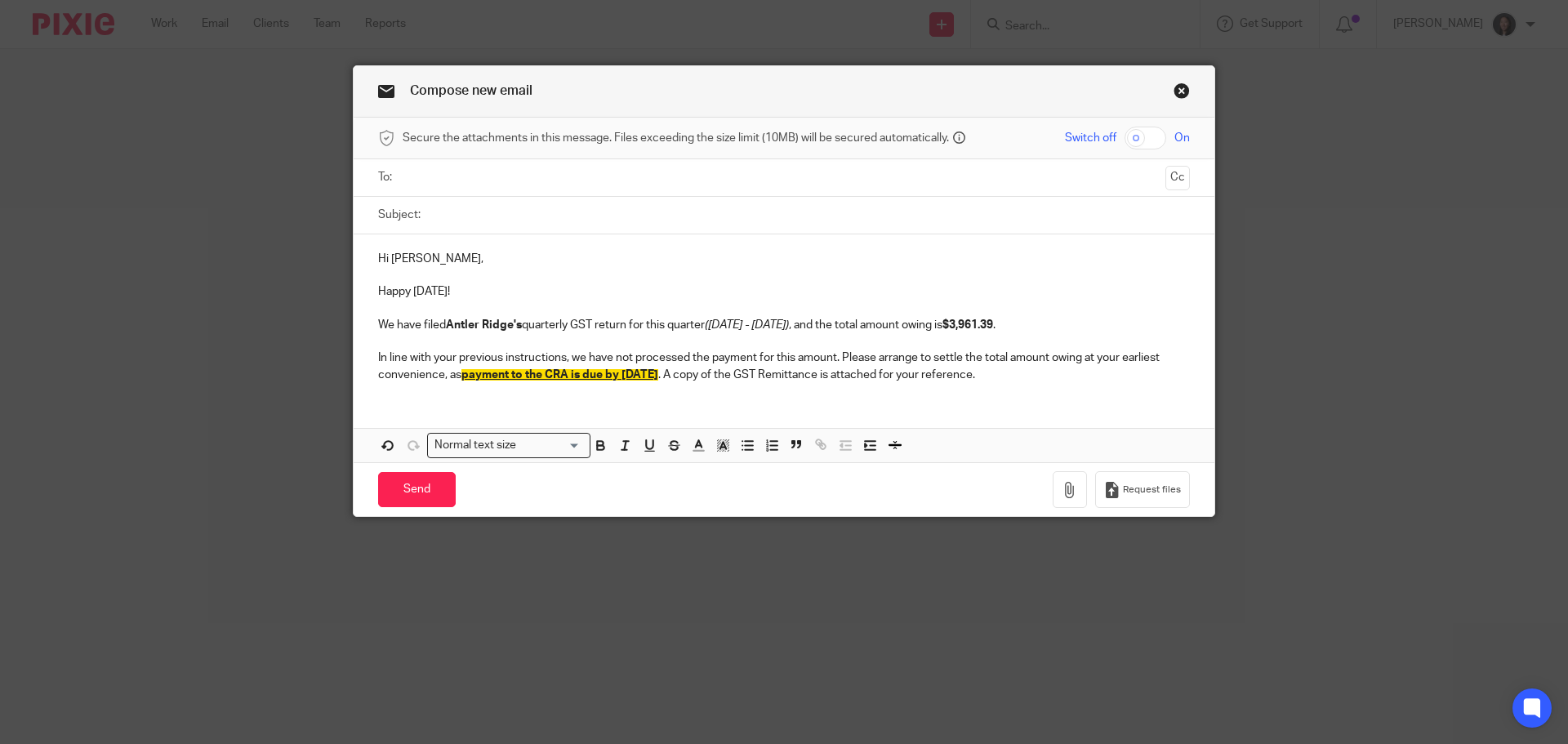
click at [718, 392] on div "Hi [PERSON_NAME], Happy [DATE]! We have filed Antler Ridge's quarterly GST retu…" at bounding box center [784, 314] width 860 height 161
click at [1026, 375] on p "In line with your previous instructions, we have not processed the payment for …" at bounding box center [784, 366] width 811 height 34
click at [1045, 376] on p "In line with your previous instructions, we have not processed the payment for …" at bounding box center [784, 366] width 811 height 34
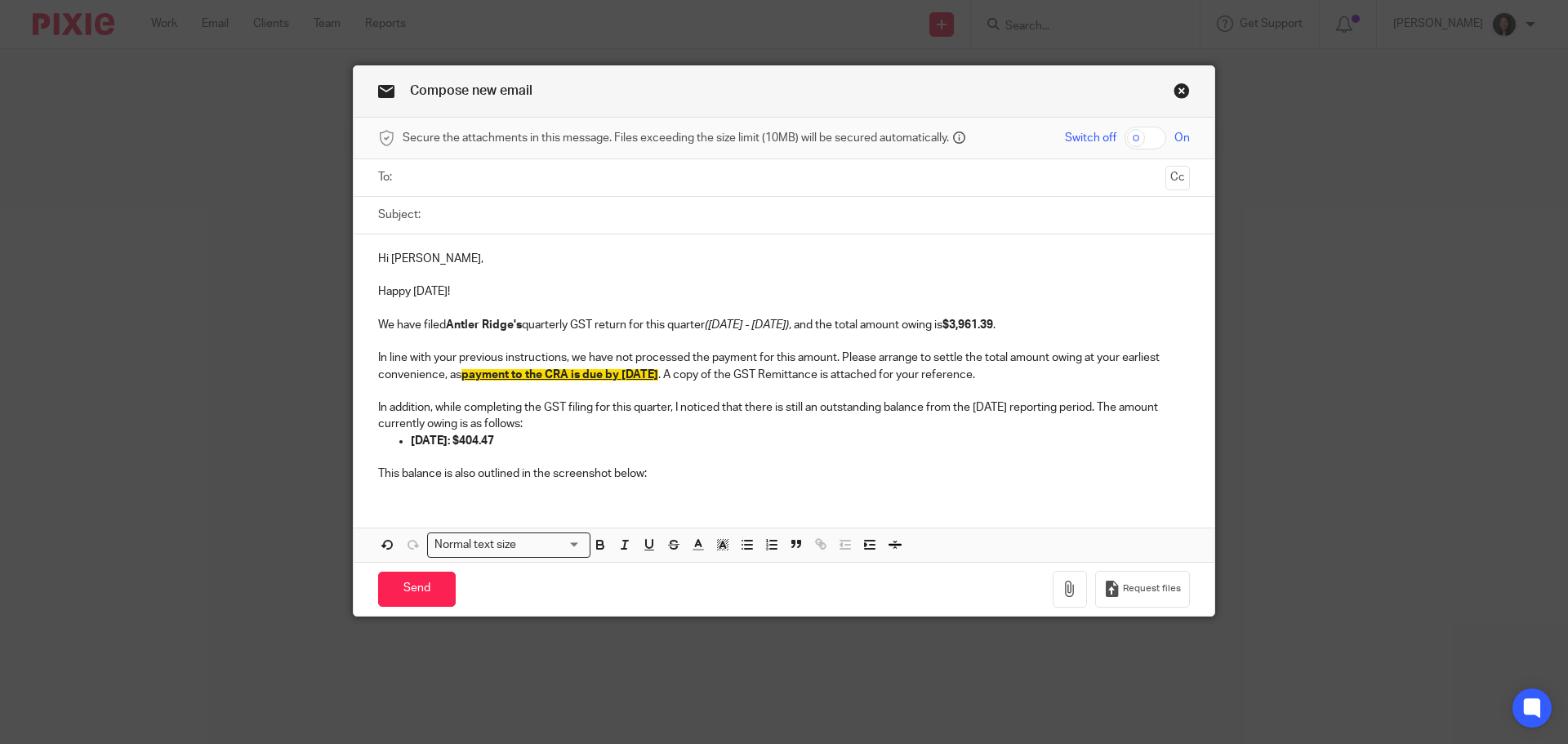
click at [1030, 406] on p "In addition, while completing the GST filing for this quarter, I noticed that t…" at bounding box center [784, 416] width 811 height 34
click at [447, 444] on strong "[DATE]: $404.47" at bounding box center [453, 441] width 83 height 12
click at [535, 445] on p "[DATE]: $404.47" at bounding box center [800, 441] width 779 height 16
drag, startPoint x: 672, startPoint y: 463, endPoint x: 728, endPoint y: 447, distance: 58.2
click at [671, 463] on p at bounding box center [784, 457] width 811 height 16
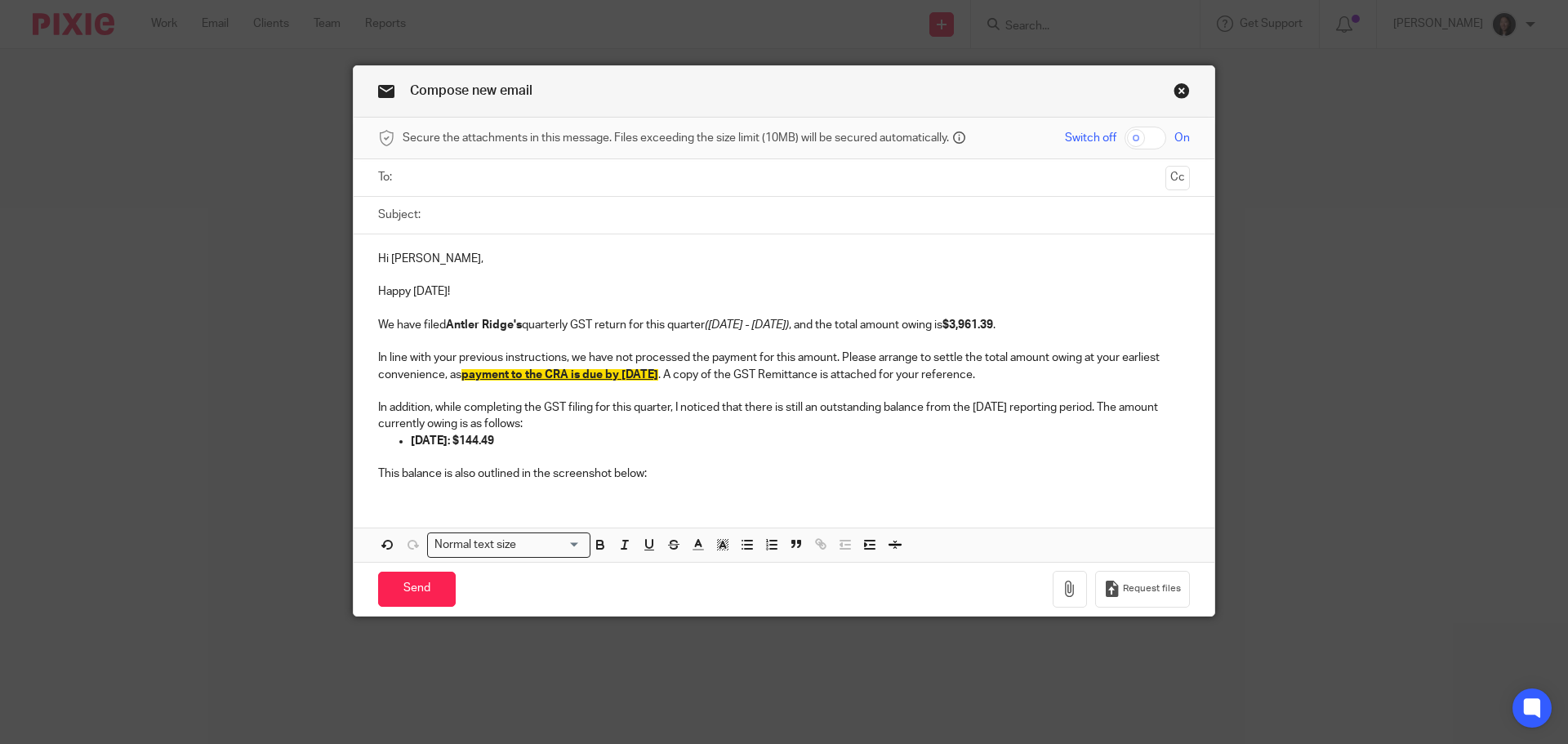
click at [684, 474] on p "This balance is also outlined in the screenshot below:" at bounding box center [784, 474] width 811 height 16
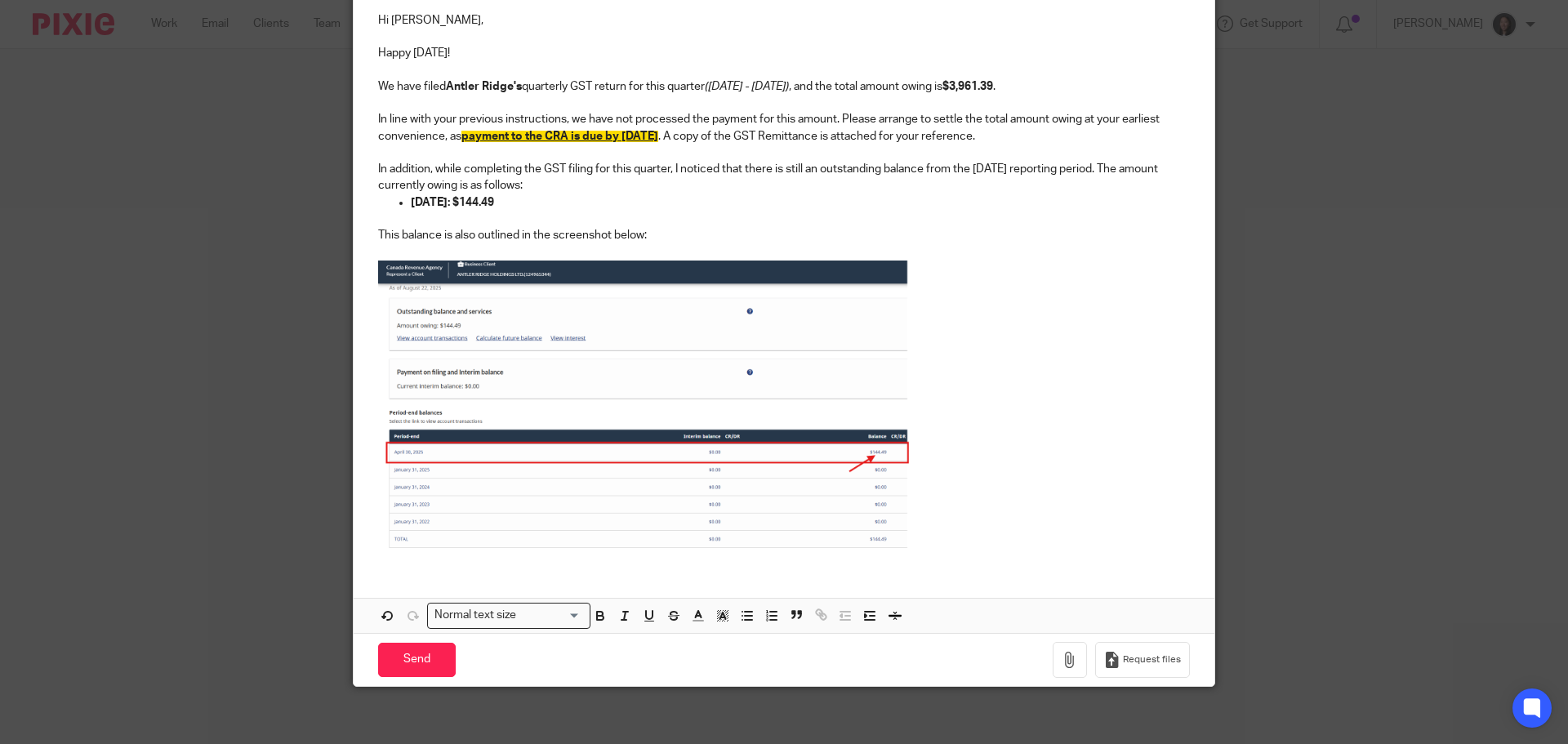
scroll to position [247, 0]
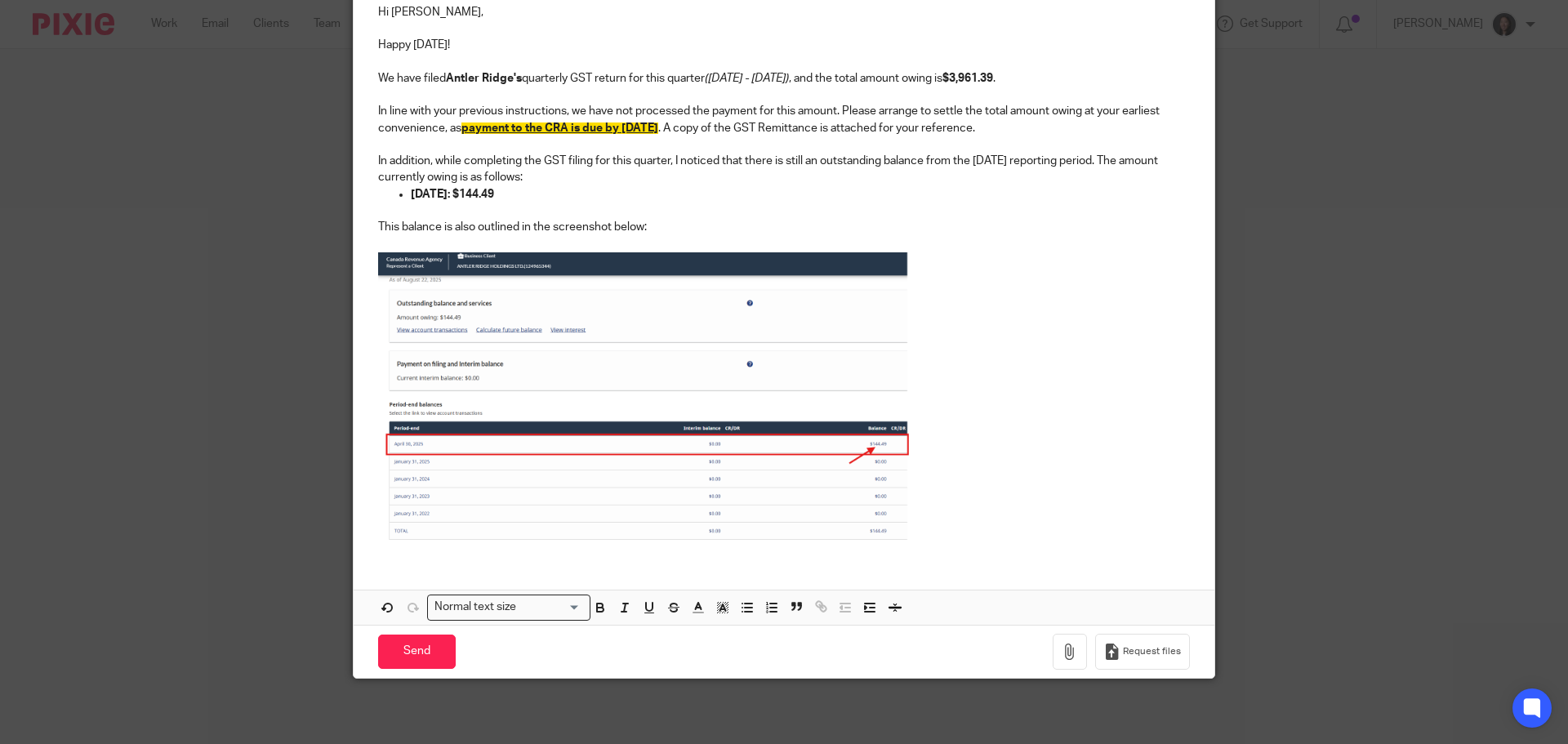
click at [942, 516] on p at bounding box center [784, 398] width 811 height 292
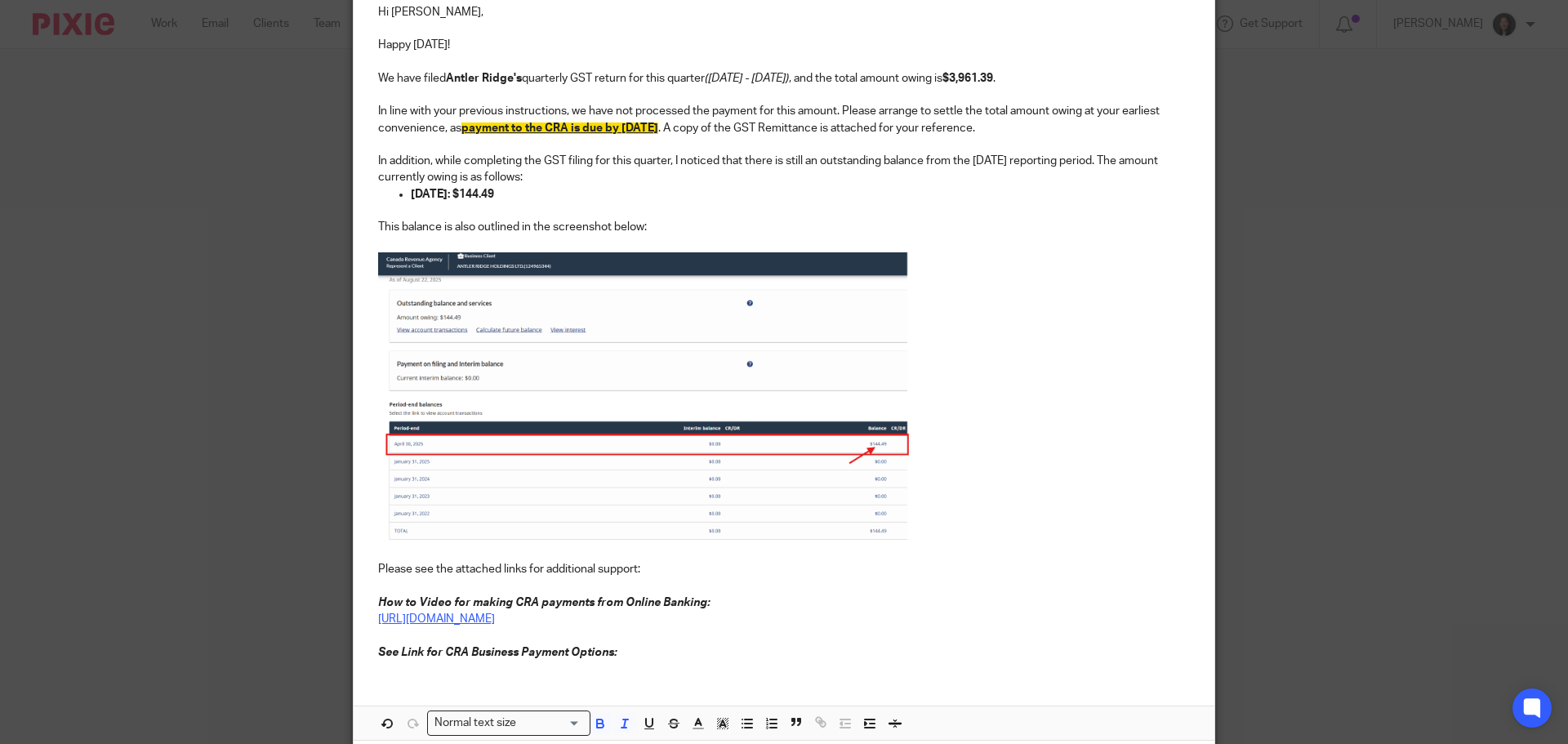
click at [495, 622] on link "[URL][DOMAIN_NAME]" at bounding box center [436, 619] width 117 height 12
click at [638, 664] on div "Hi [PERSON_NAME], Happy [DATE]! We have filed Antler Ridge's quarterly GST retu…" at bounding box center [784, 330] width 860 height 685
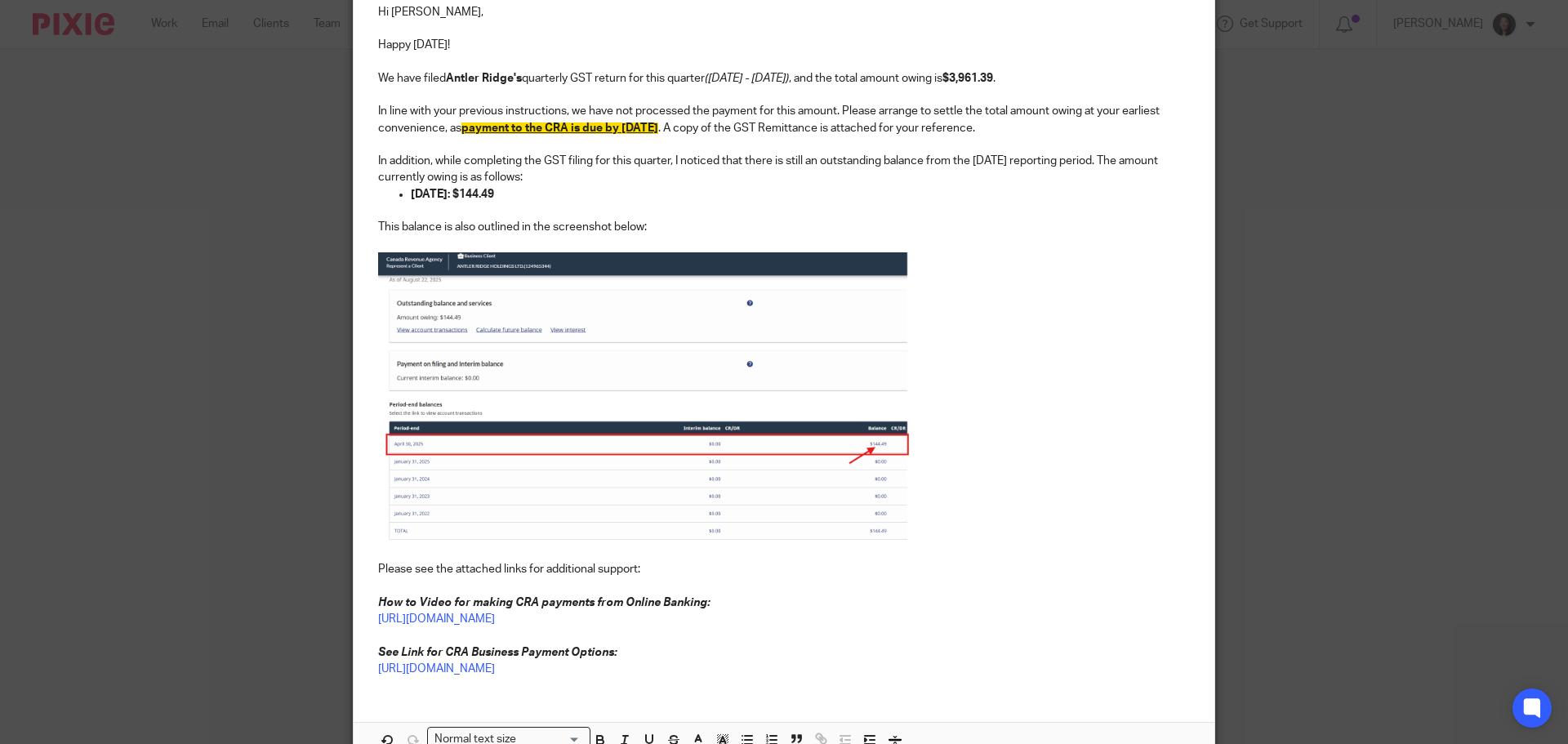
click at [1018, 672] on p "[URL][DOMAIN_NAME]" at bounding box center [784, 669] width 811 height 16
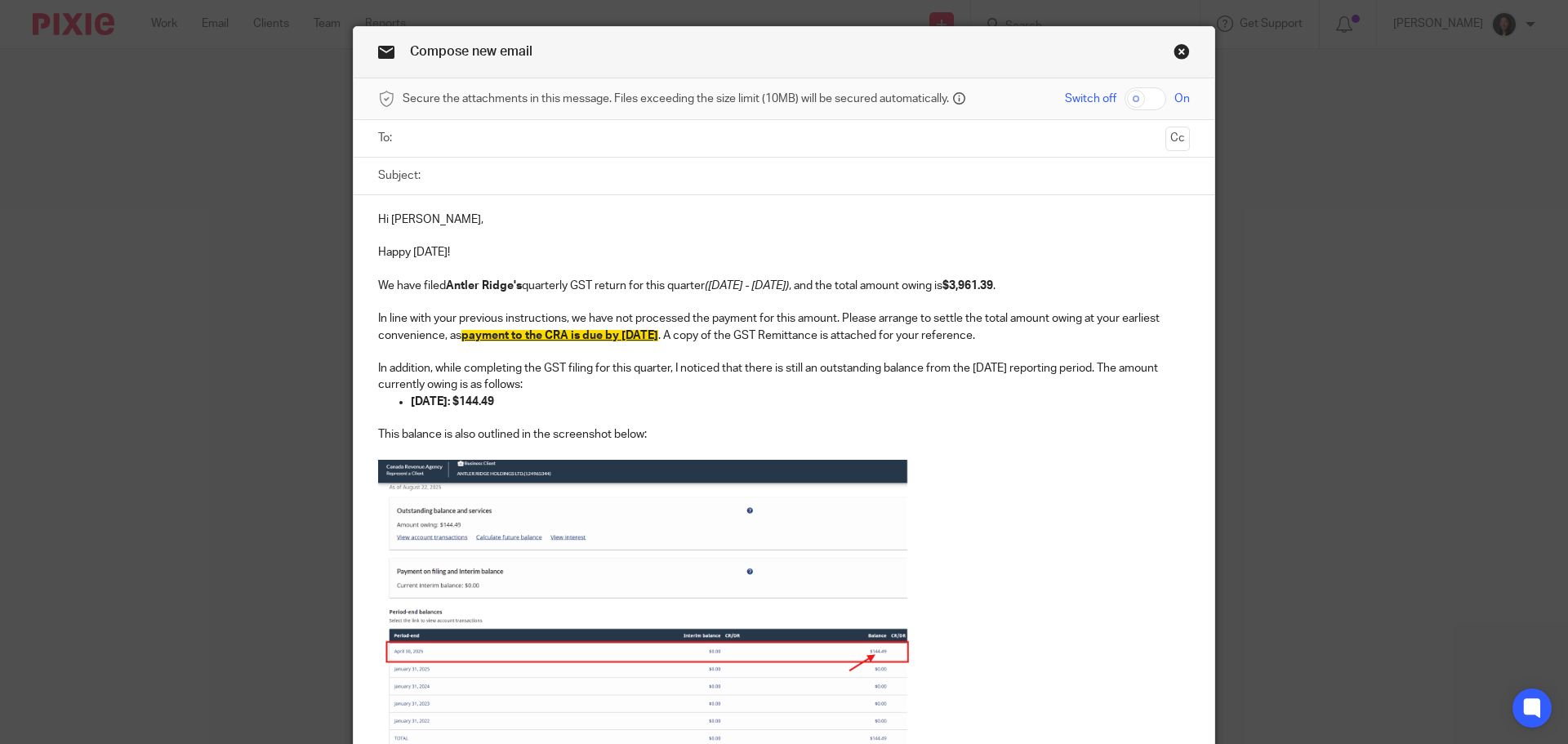
scroll to position [0, 0]
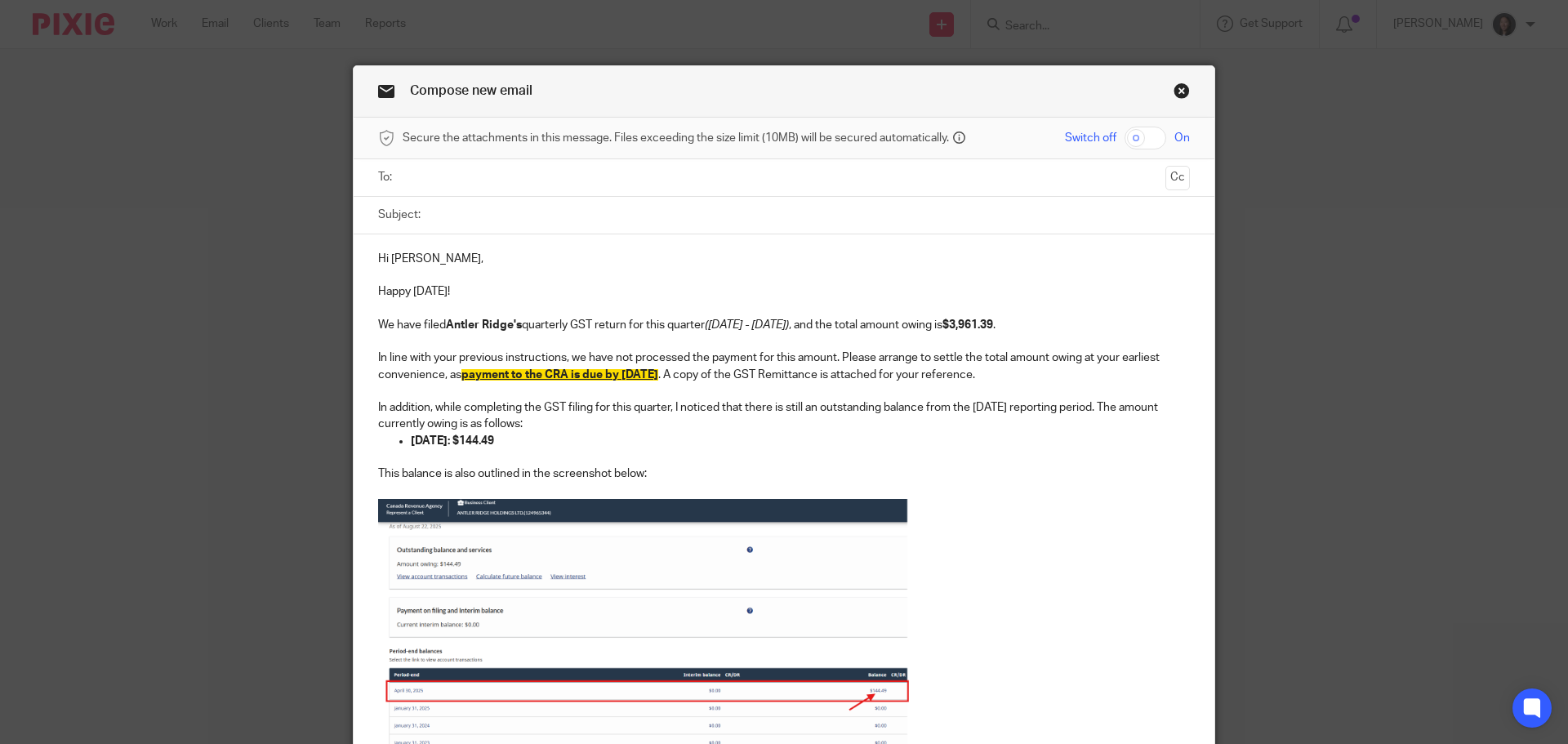
click at [493, 186] on input "text" at bounding box center [783, 177] width 750 height 19
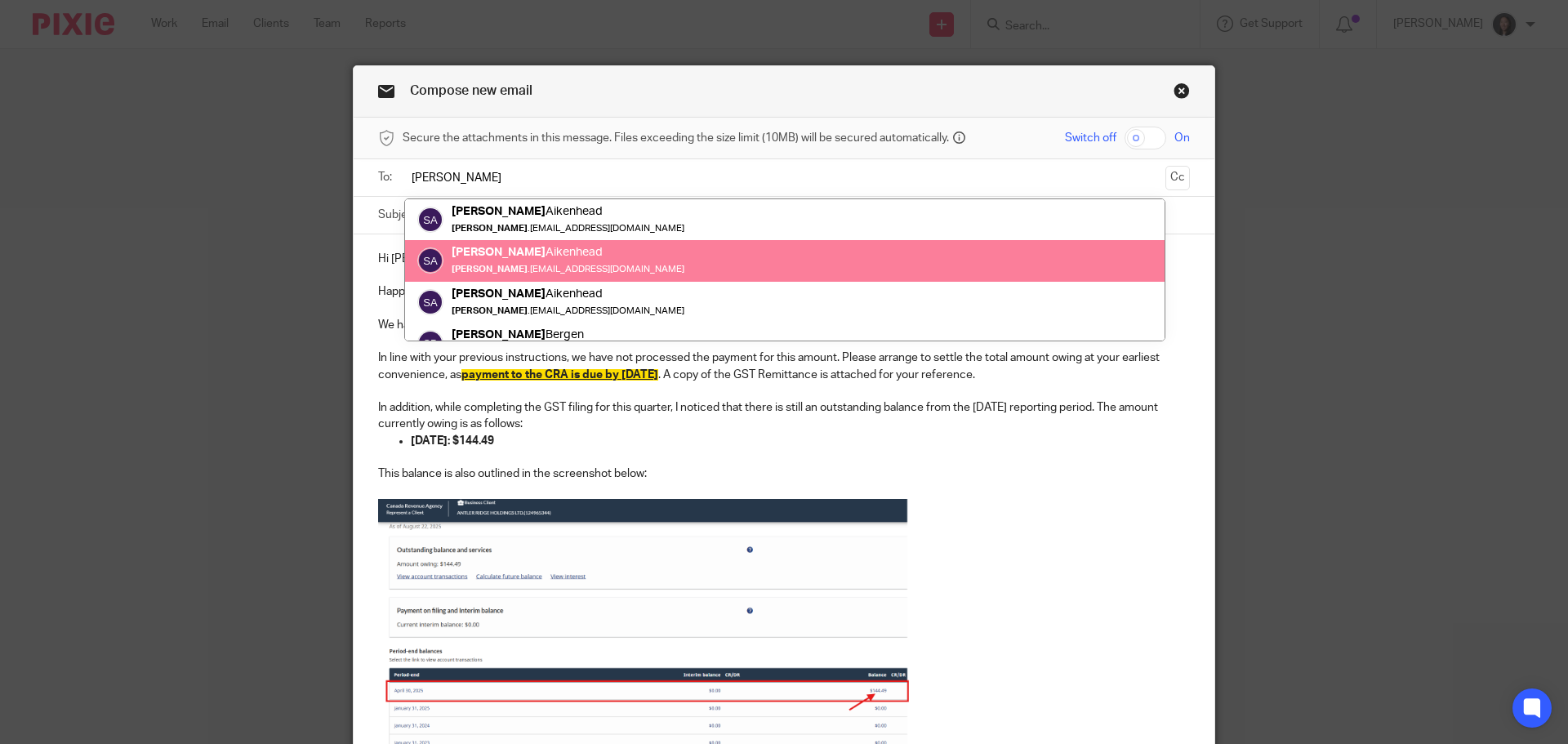
type input "[PERSON_NAME]"
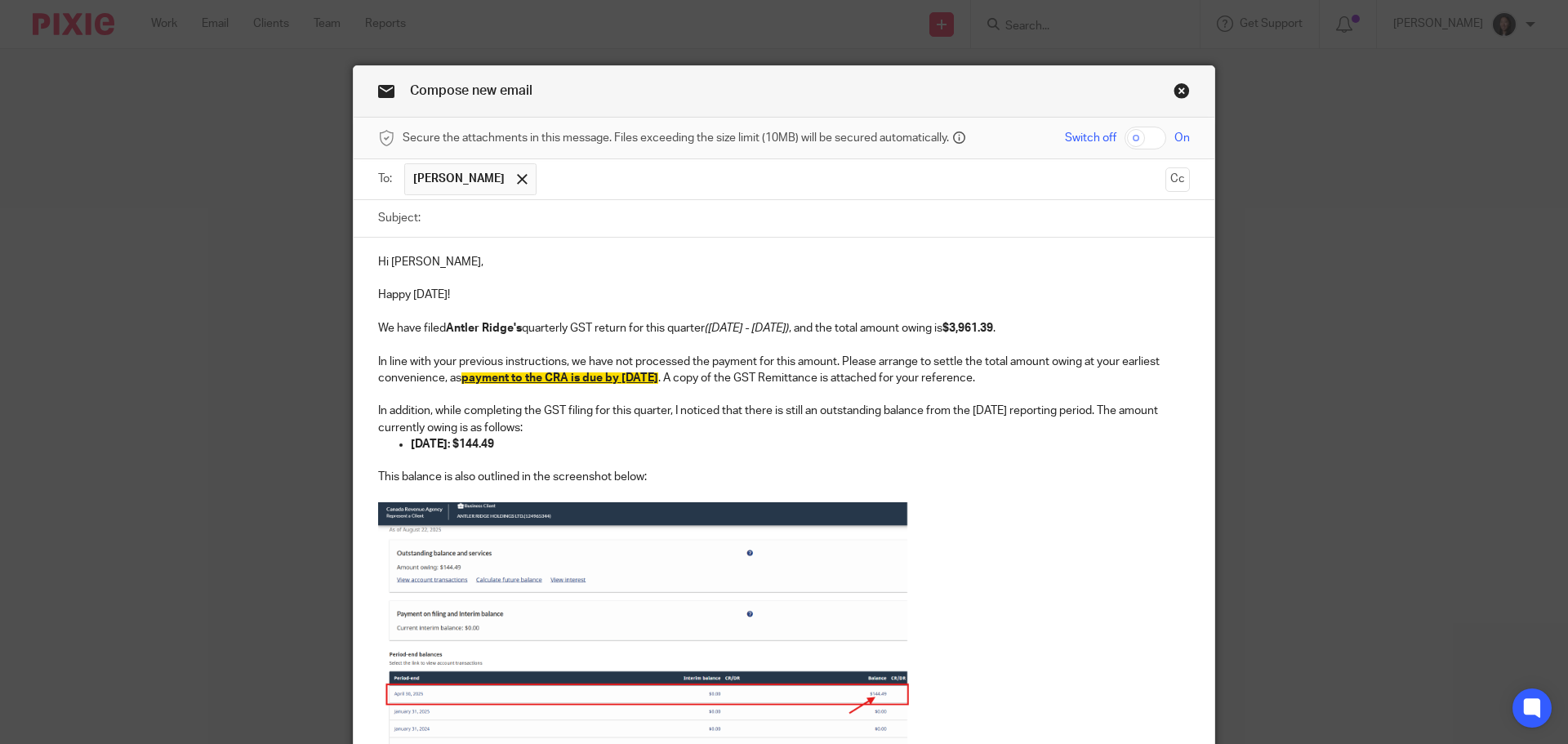
click at [499, 214] on input "Subject:" at bounding box center [808, 218] width 761 height 36
paste input "Antler Ridge - Quarterly GST Return Filed - Amount Owing Due By [DATE]"
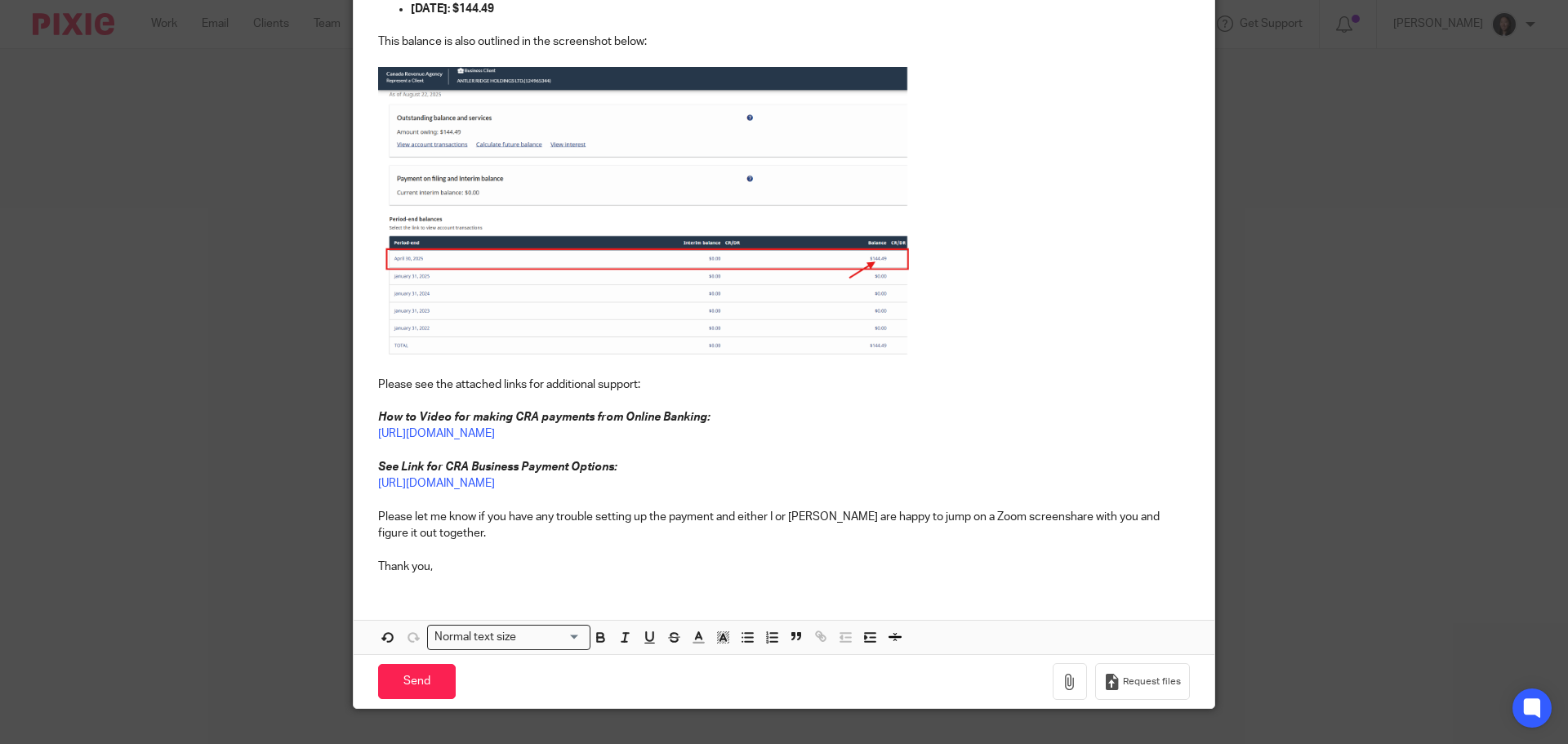
scroll to position [465, 0]
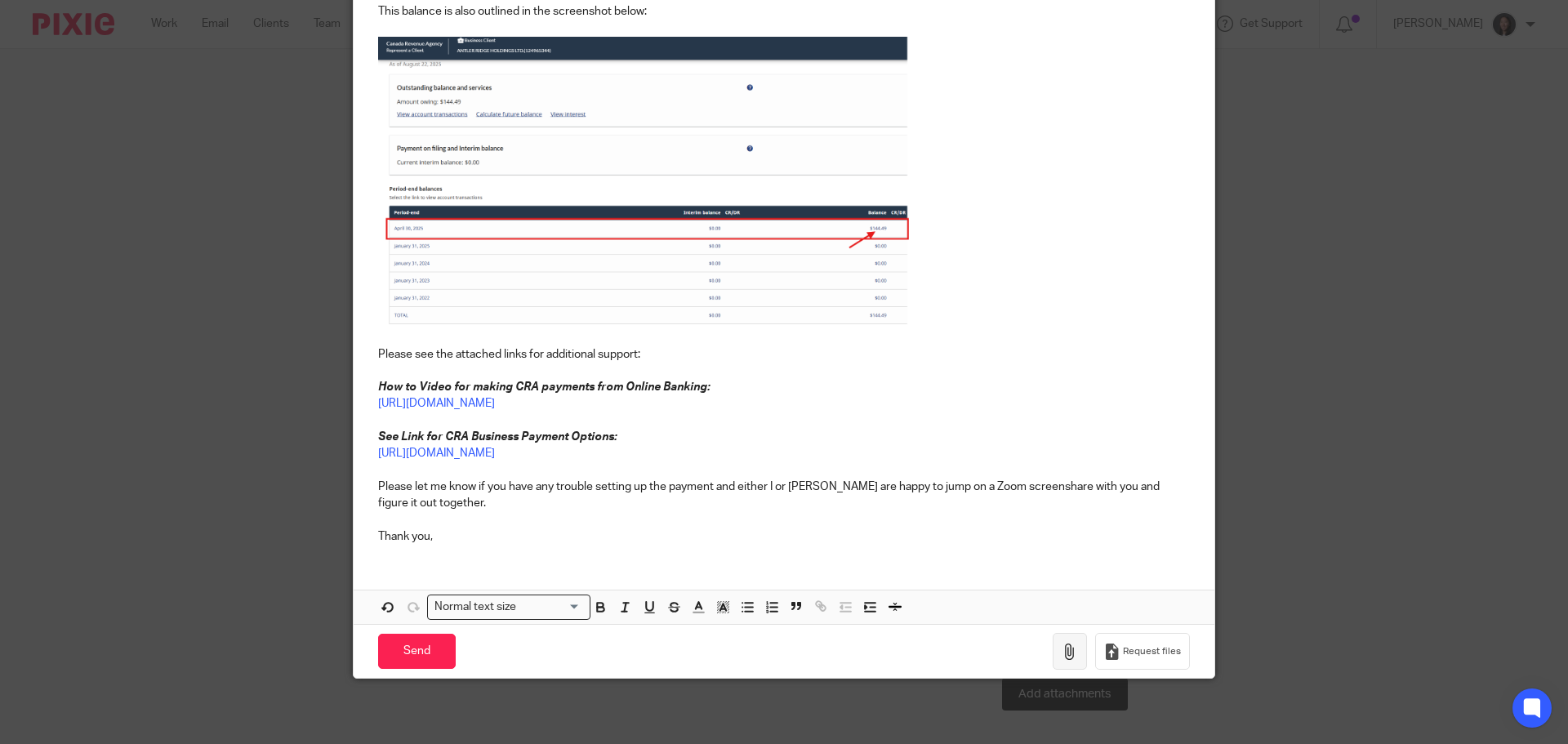
type input "Antler Ridge - Quarterly GST Return Filed - Amount Owing Due By [DATE]"
click at [1053, 641] on button "button" at bounding box center [1070, 651] width 34 height 36
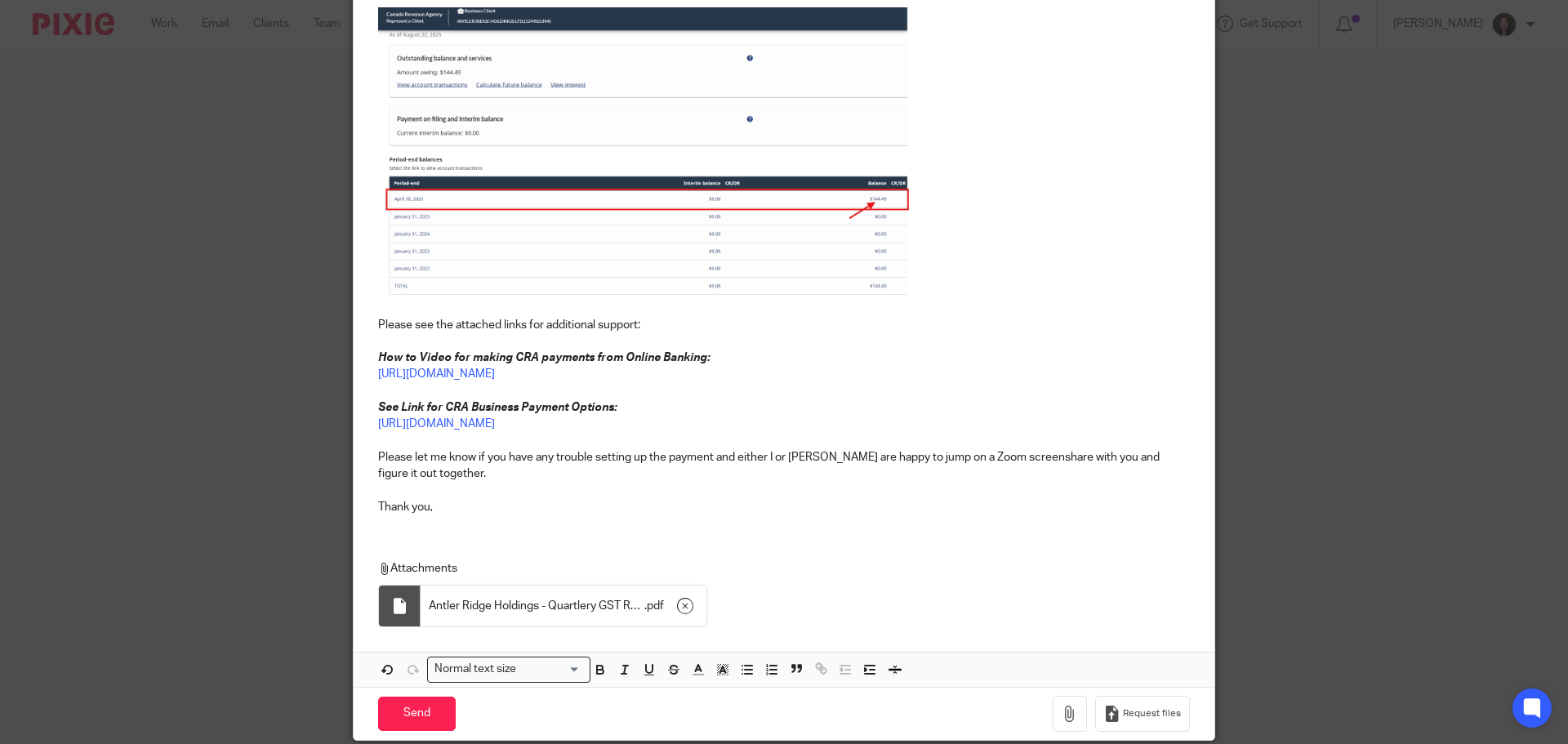
scroll to position [558, 0]
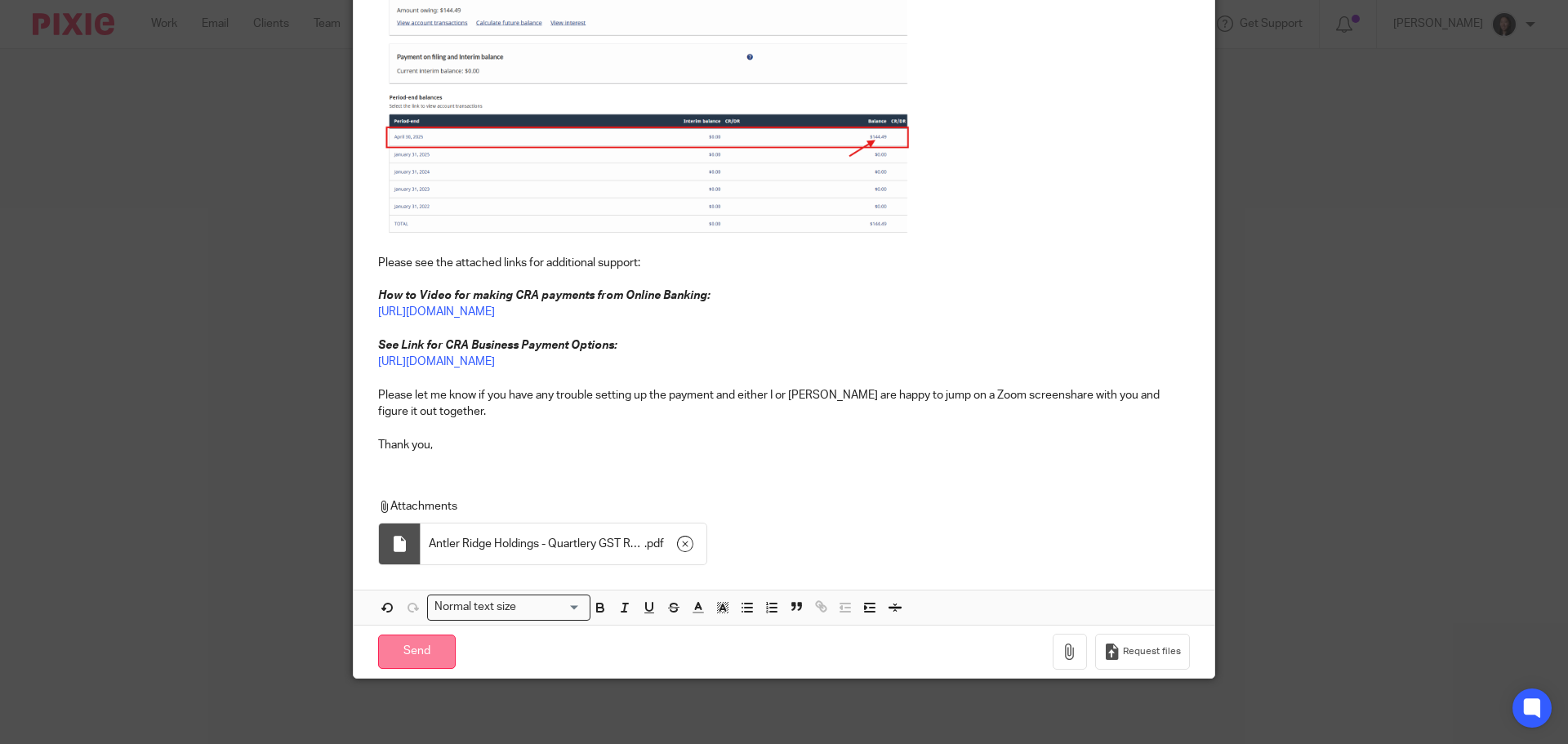
click at [407, 648] on input "Send" at bounding box center [416, 651] width 77 height 35
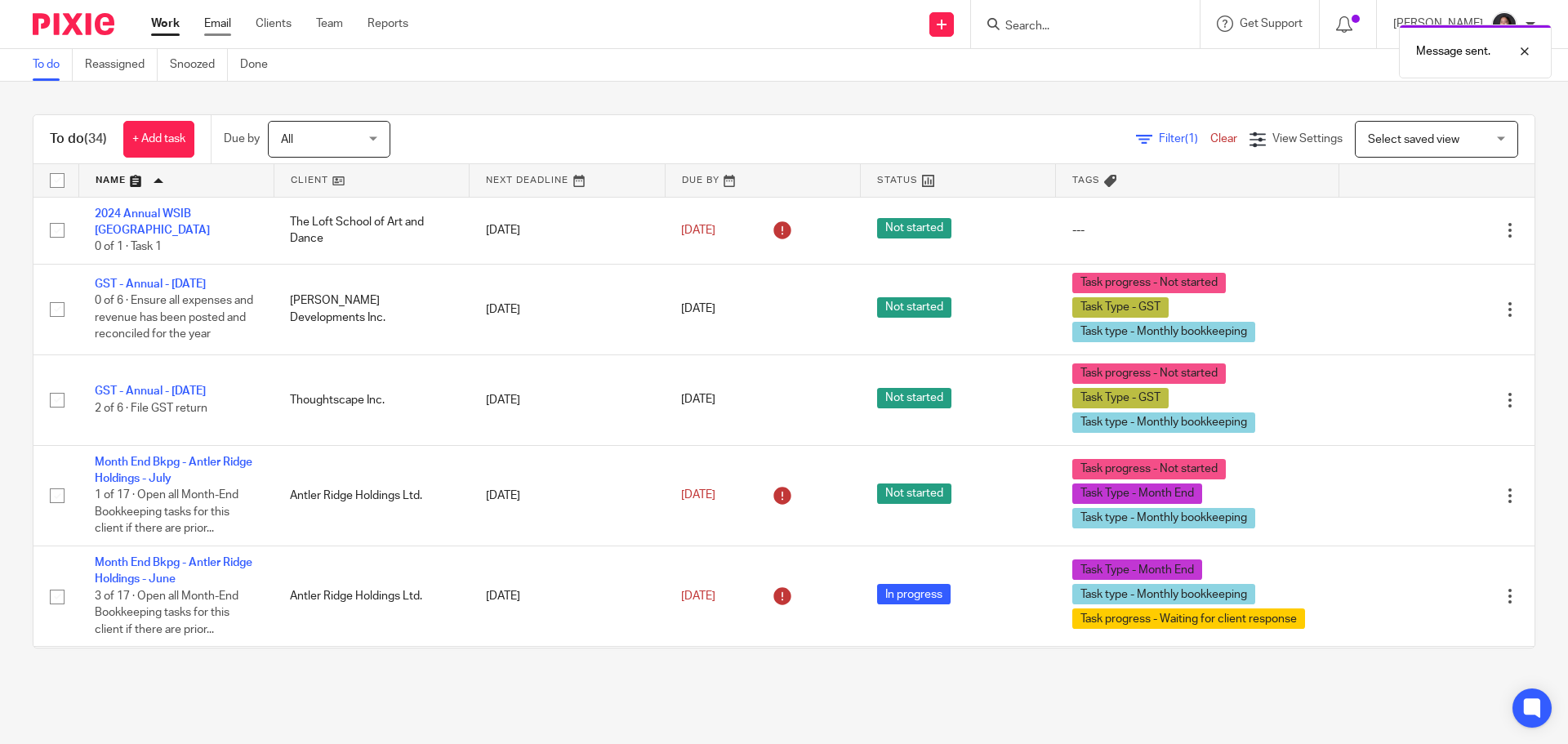
click at [215, 17] on link "Email" at bounding box center [218, 24] width 27 height 16
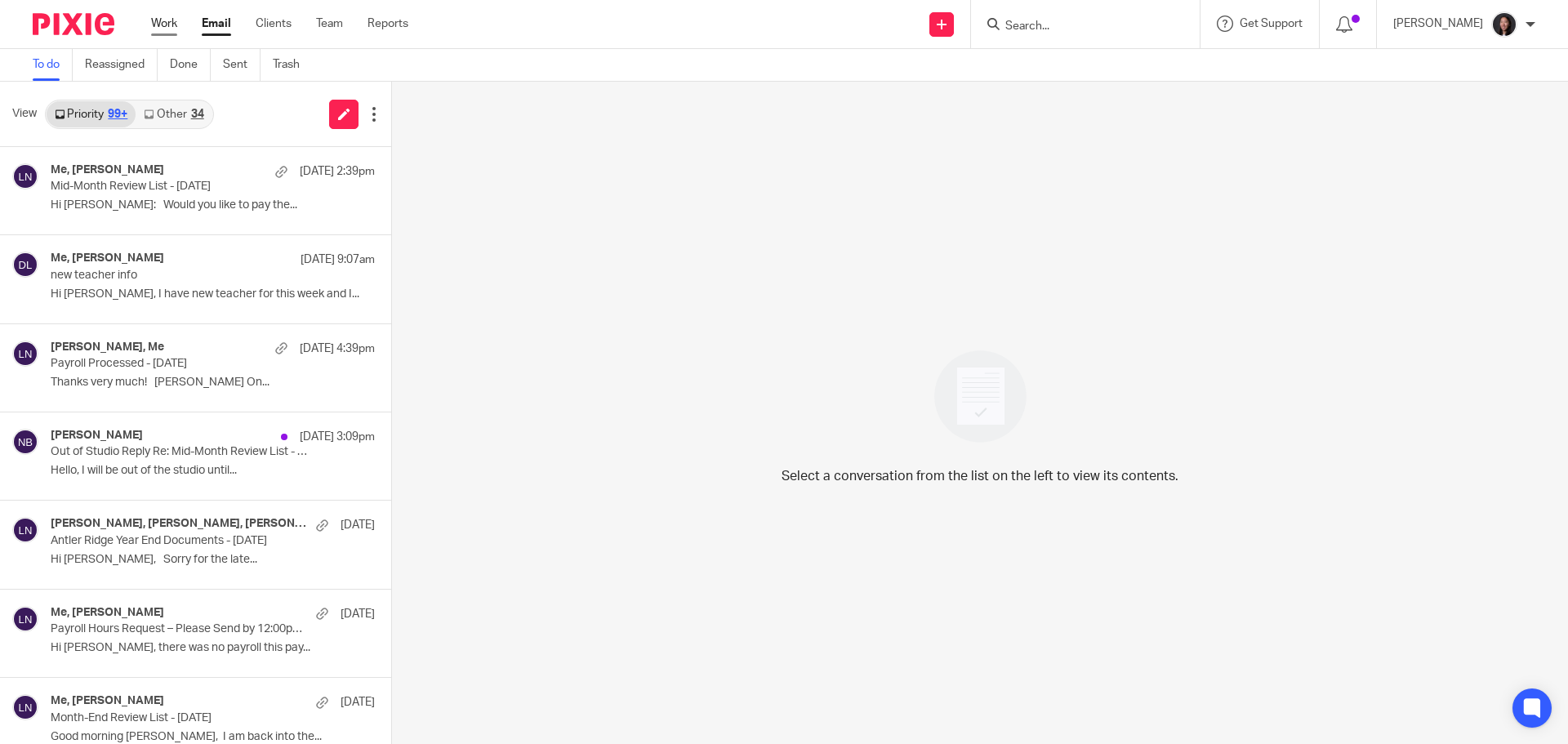
click at [152, 23] on link "Work" at bounding box center [163, 24] width 26 height 16
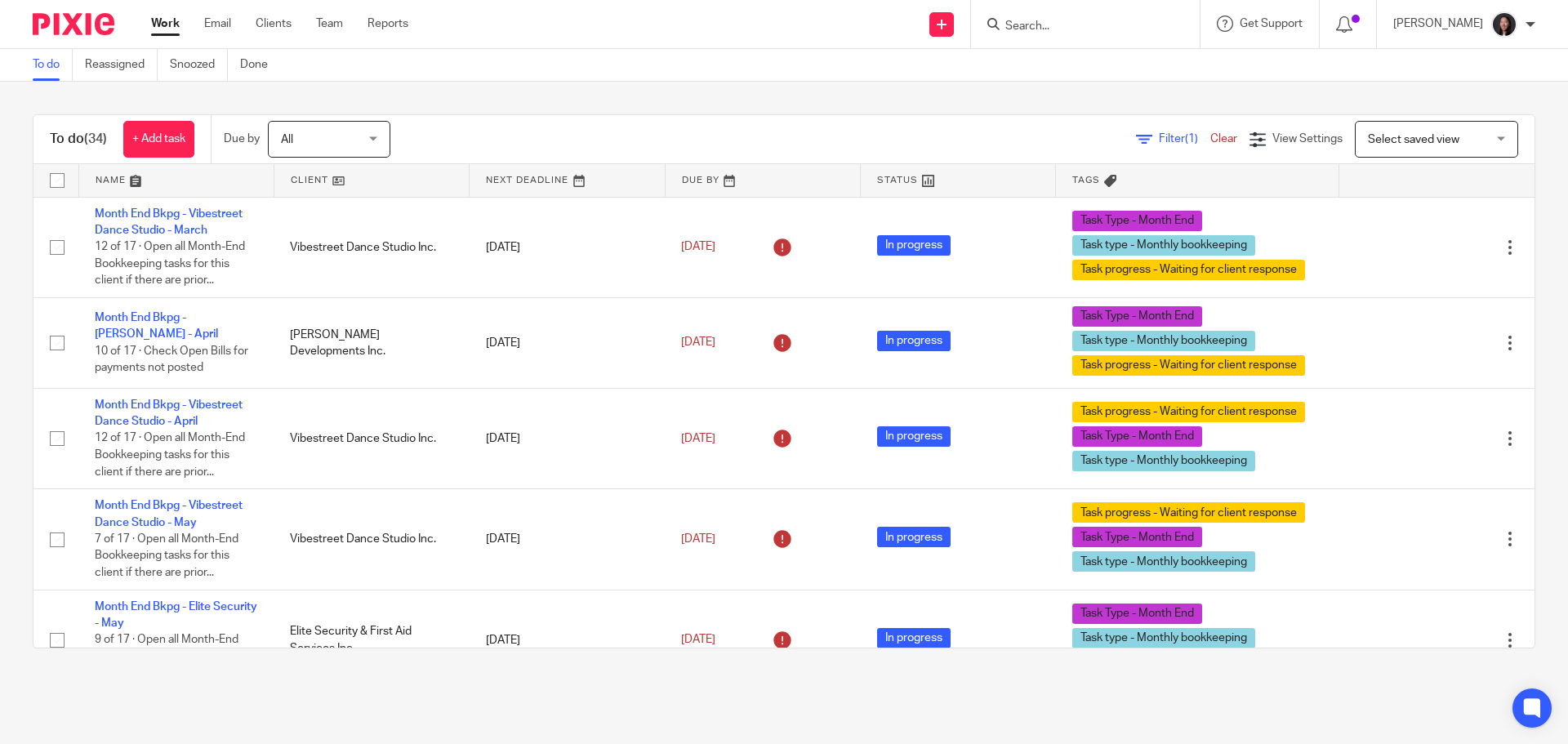
click at [210, 179] on link at bounding box center [176, 181] width 194 height 33
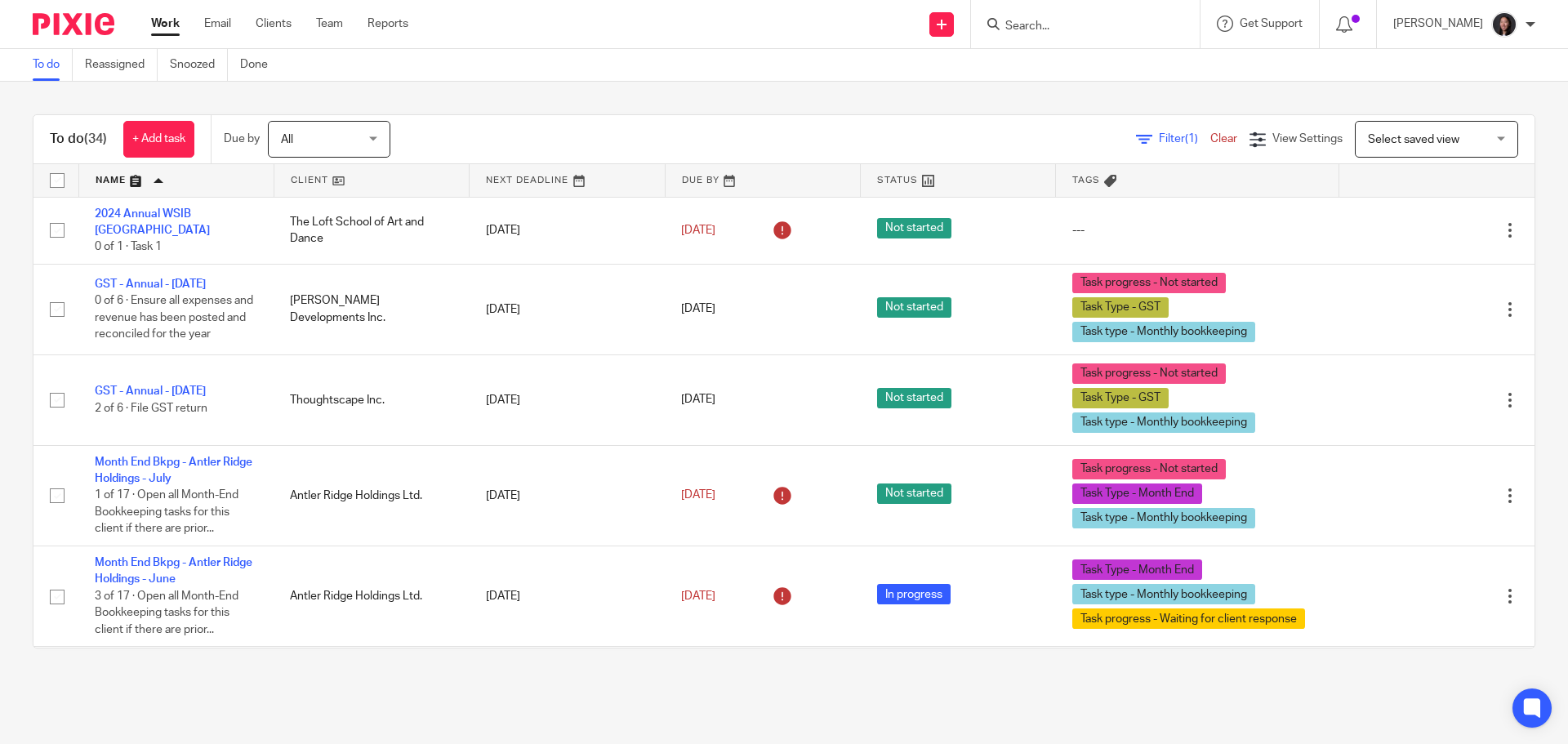
click at [1389, 140] on span "Select saved view" at bounding box center [1413, 140] width 92 height 12
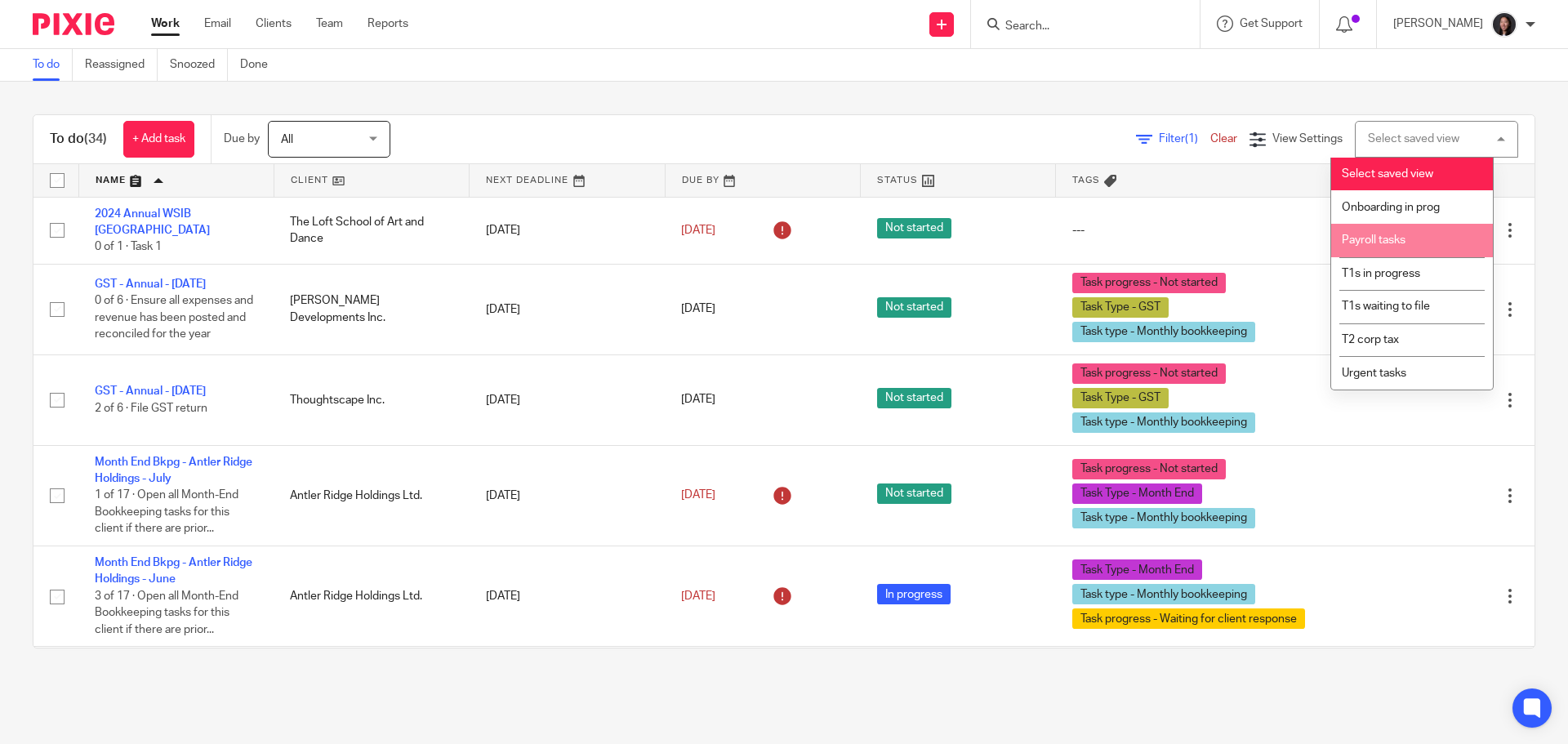
click at [1377, 231] on li "Payroll tasks" at bounding box center [1412, 240] width 162 height 34
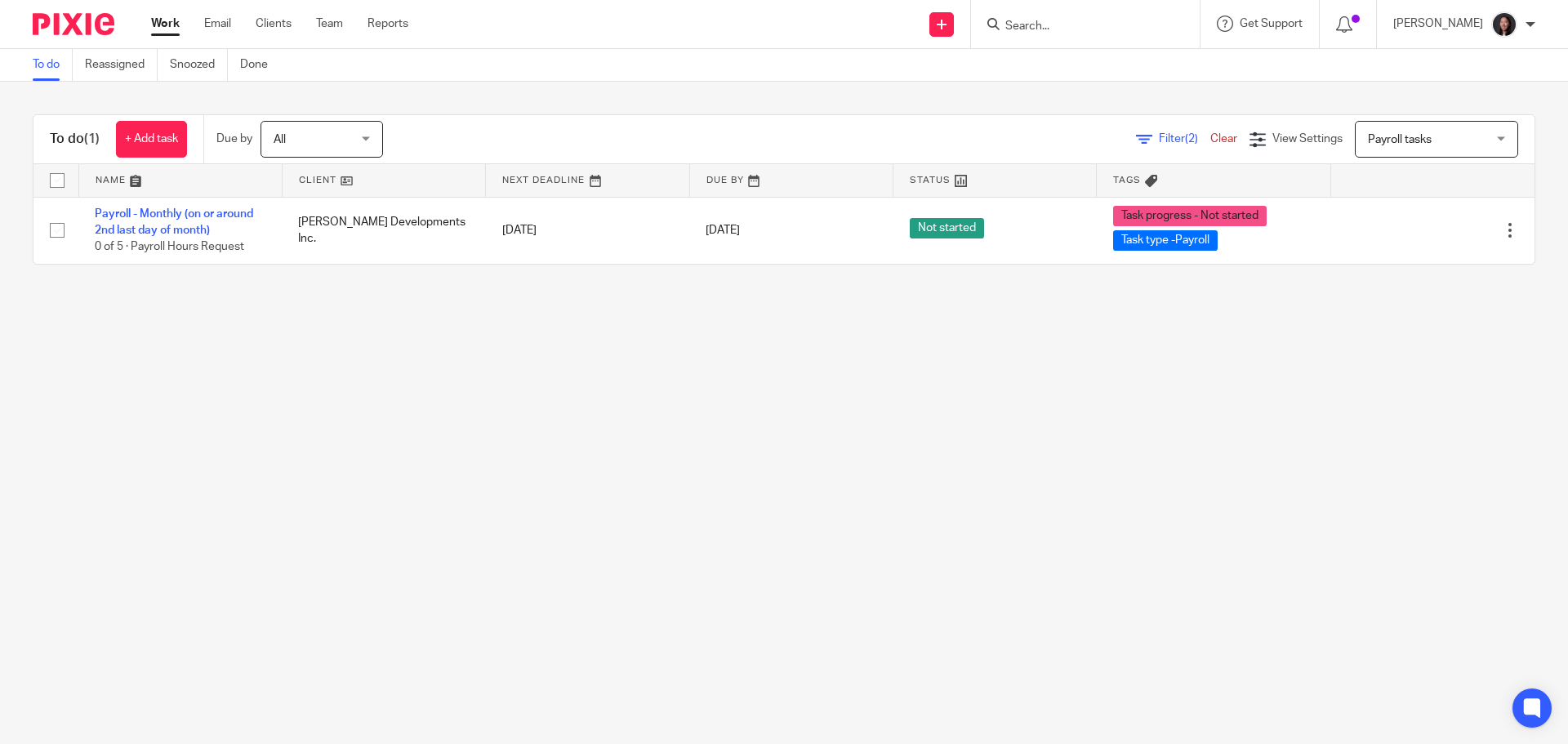
click at [1090, 407] on main "To do Reassigned Snoozed Done To do (1) + Add task Due by All All Today Tomorro…" at bounding box center [784, 372] width 1568 height 744
